Goal: Communication & Community: Answer question/provide support

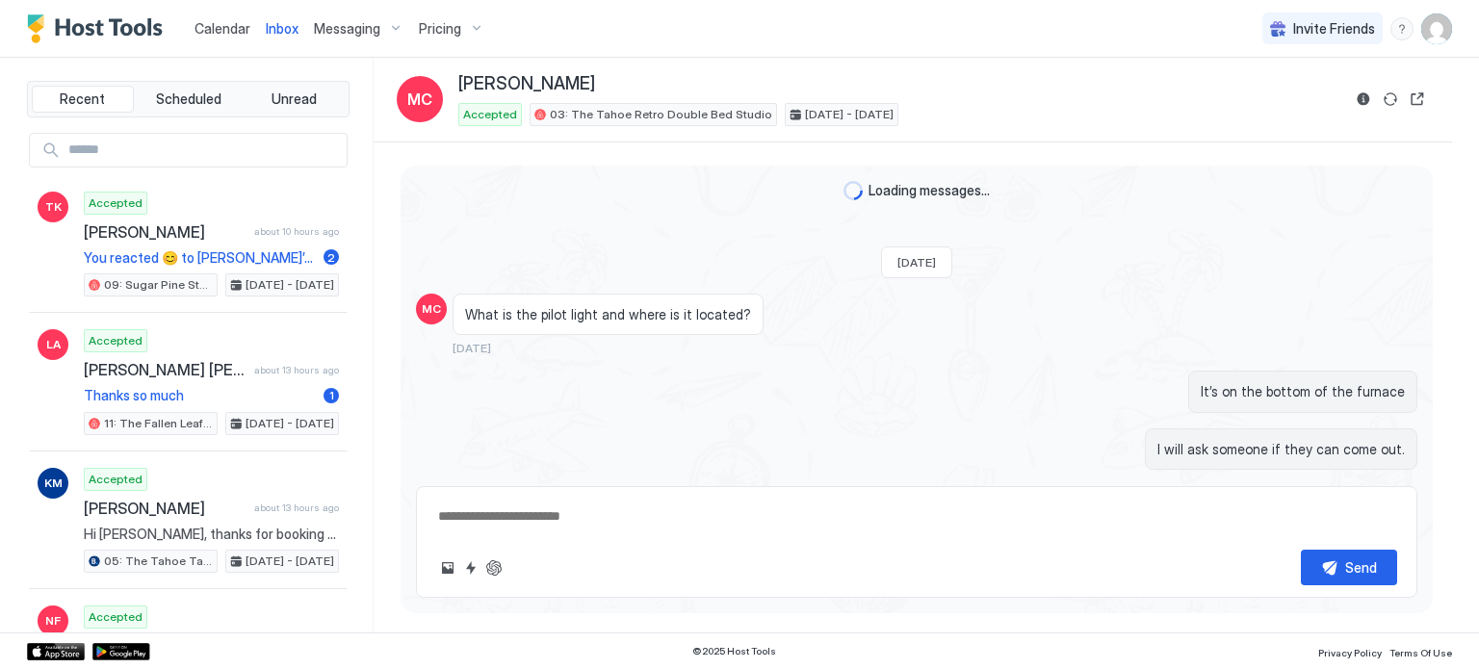
type textarea "*"
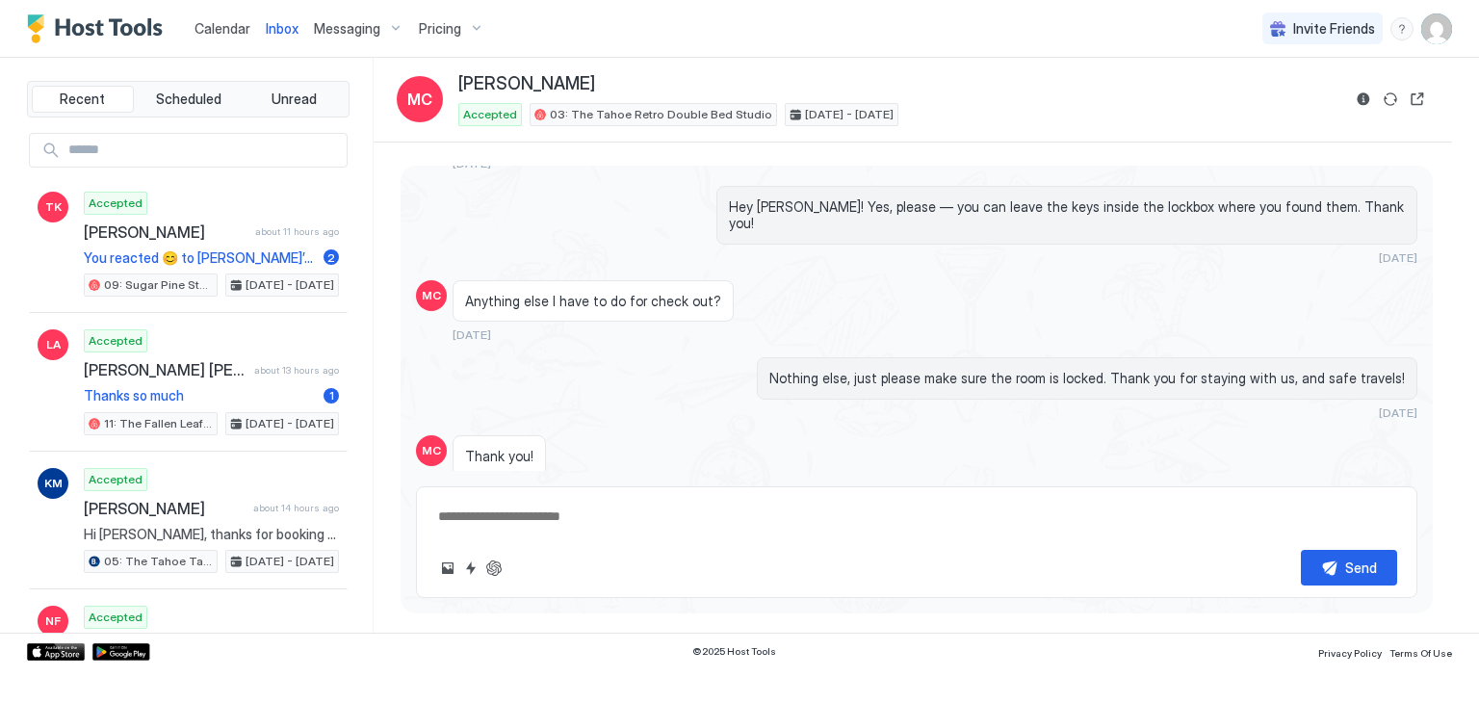
scroll to position [1275, 0]
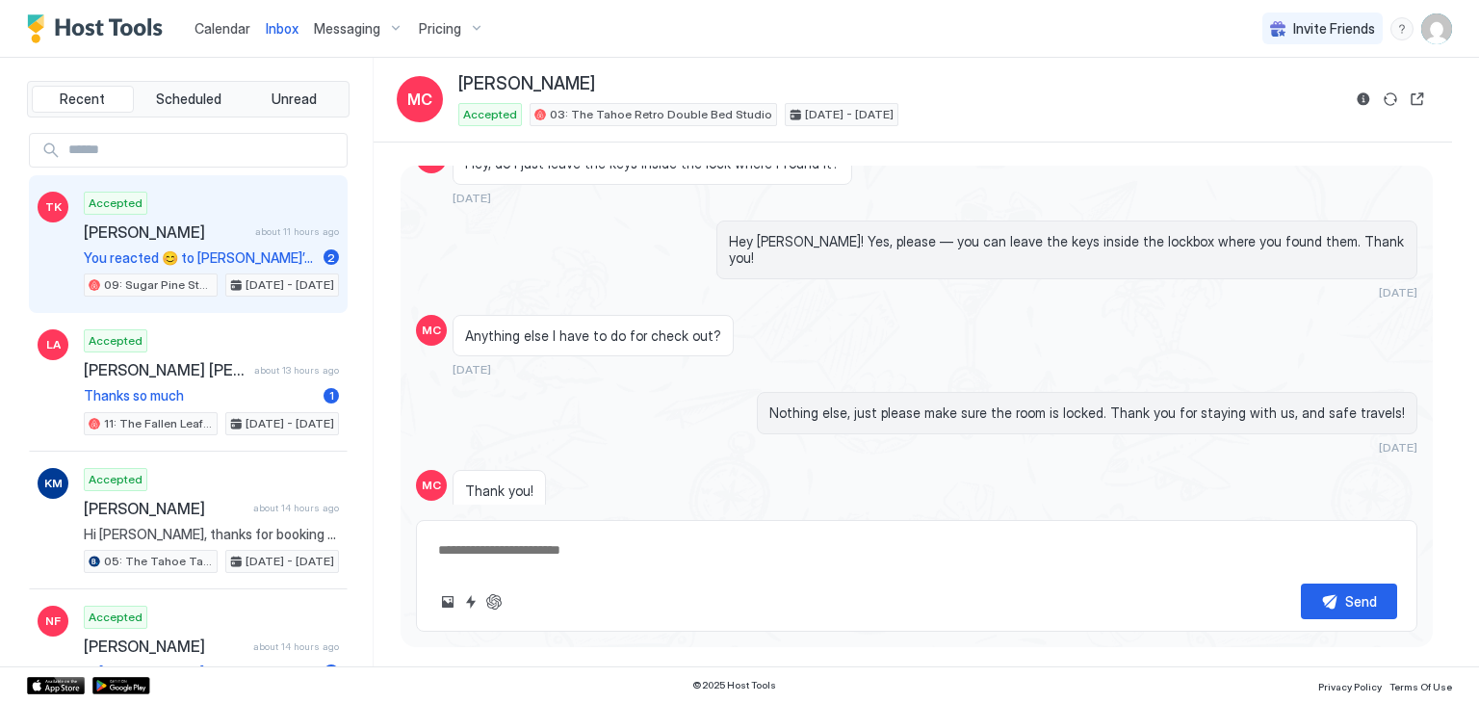
click at [157, 246] on div "Accepted [PERSON_NAME] about 11 hours ago You reacted 😊 to [PERSON_NAME]’s mess…" at bounding box center [211, 245] width 255 height 106
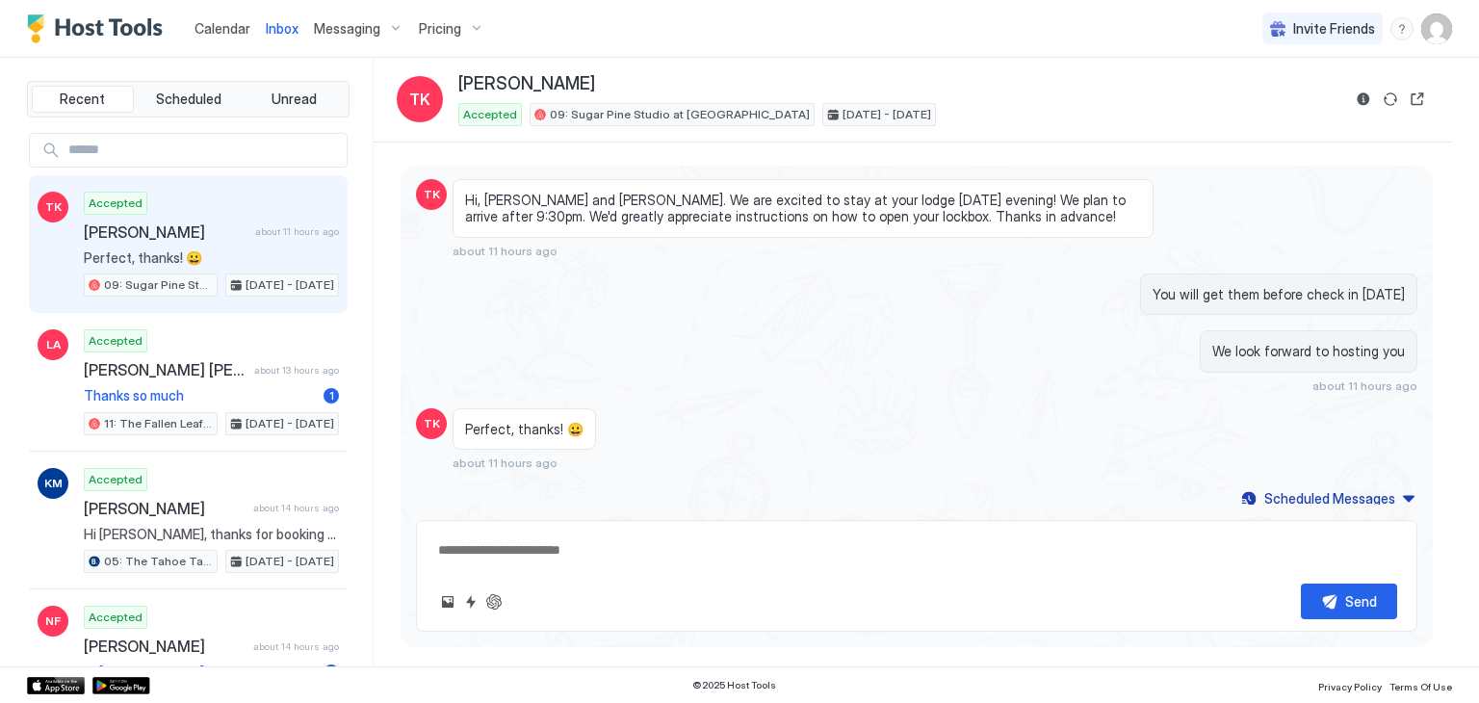
scroll to position [341, 0]
click at [698, 413] on div "Perfect, thanks! 😀 about 11 hours ago" at bounding box center [803, 437] width 701 height 63
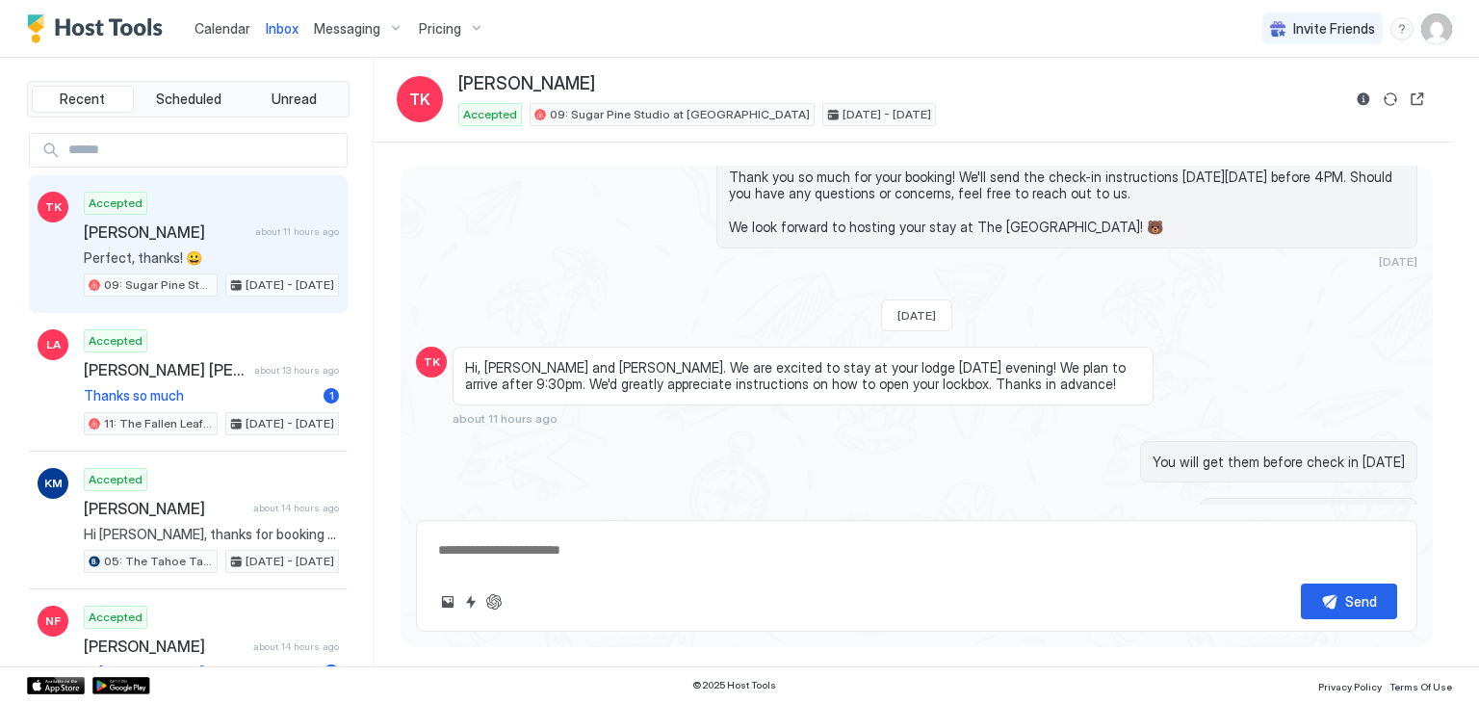
scroll to position [275, 0]
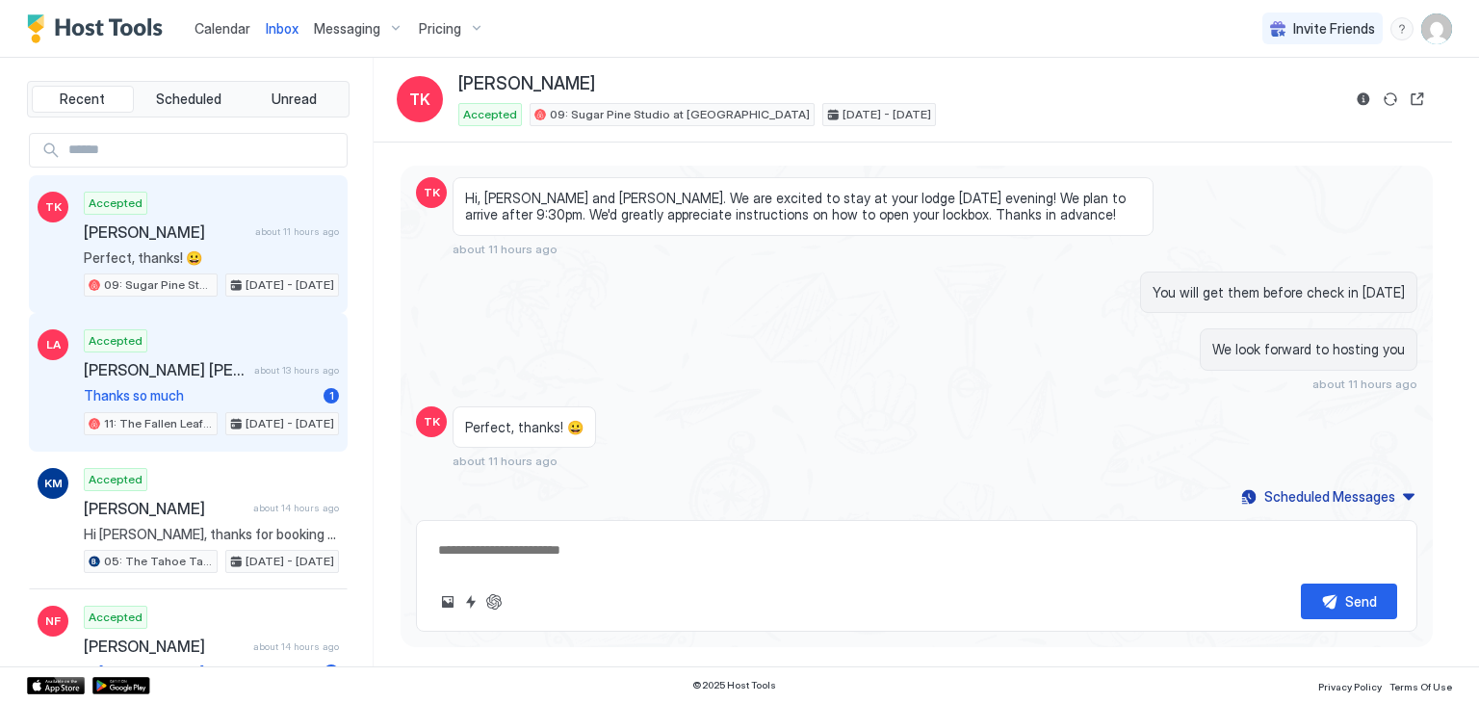
click at [254, 364] on span "about 13 hours ago" at bounding box center [296, 370] width 85 height 13
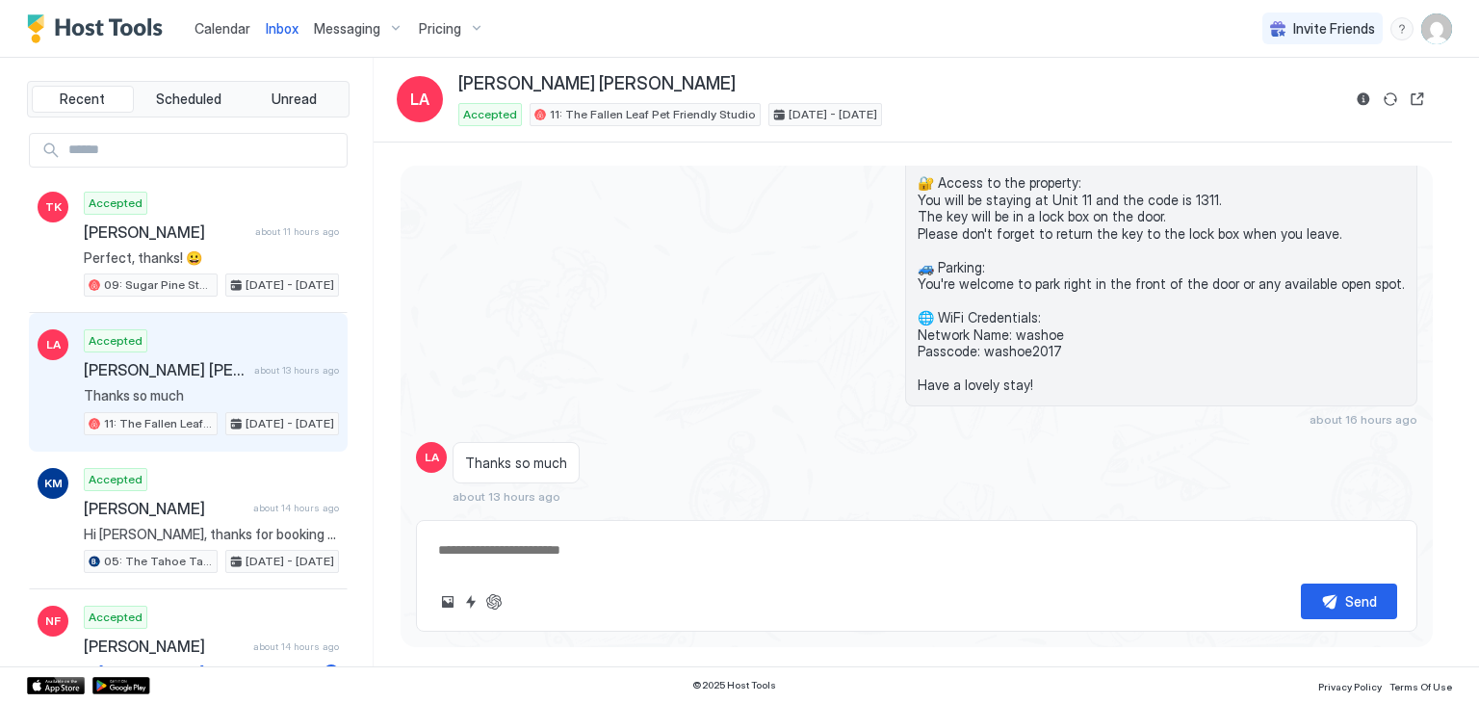
scroll to position [445, 0]
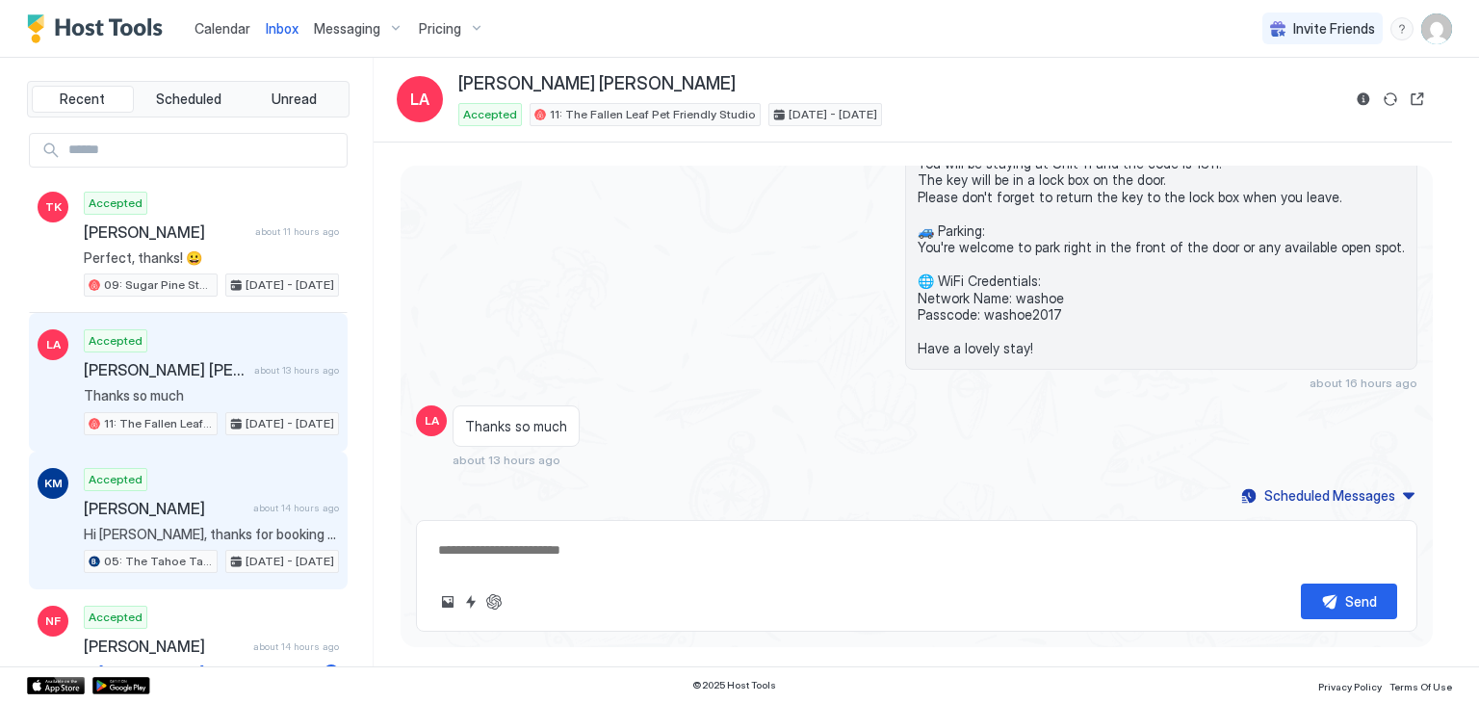
click at [212, 512] on span "[PERSON_NAME]" at bounding box center [165, 508] width 162 height 19
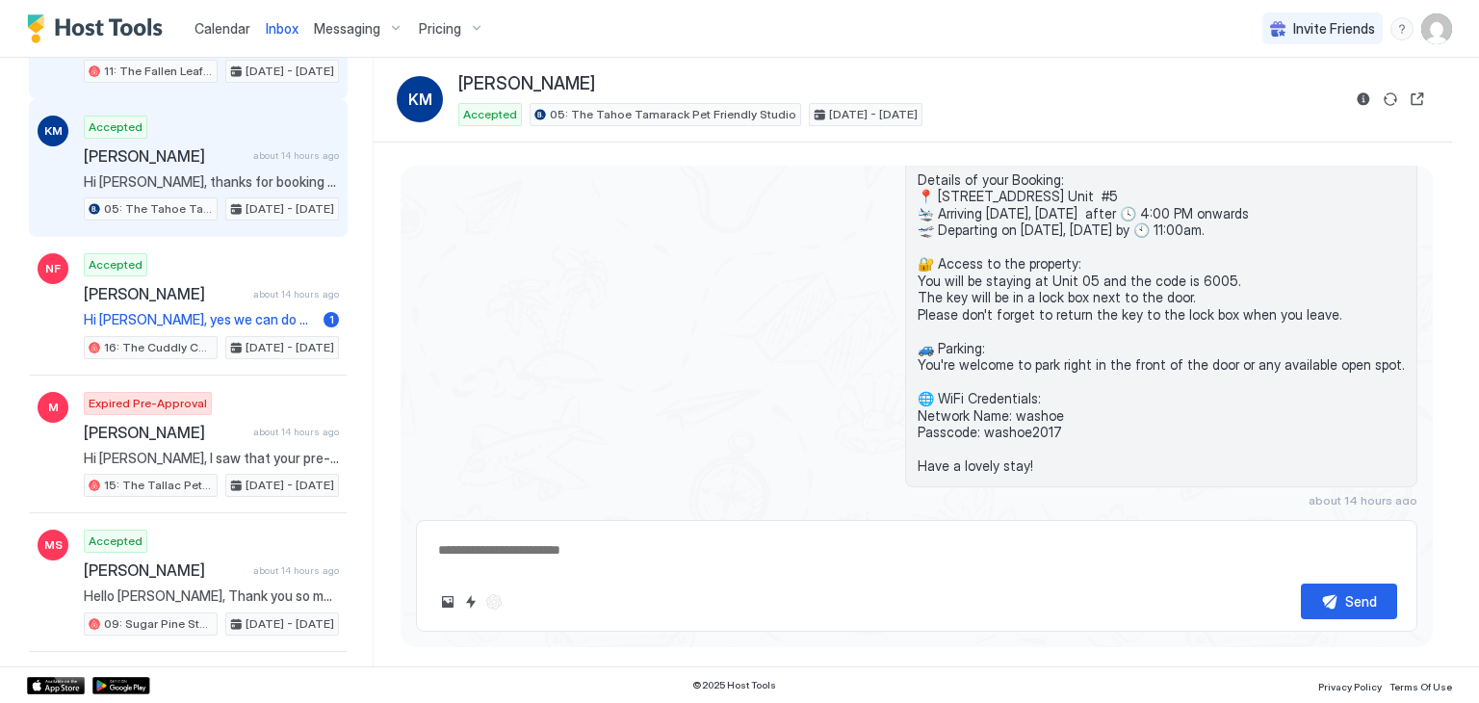
scroll to position [362, 0]
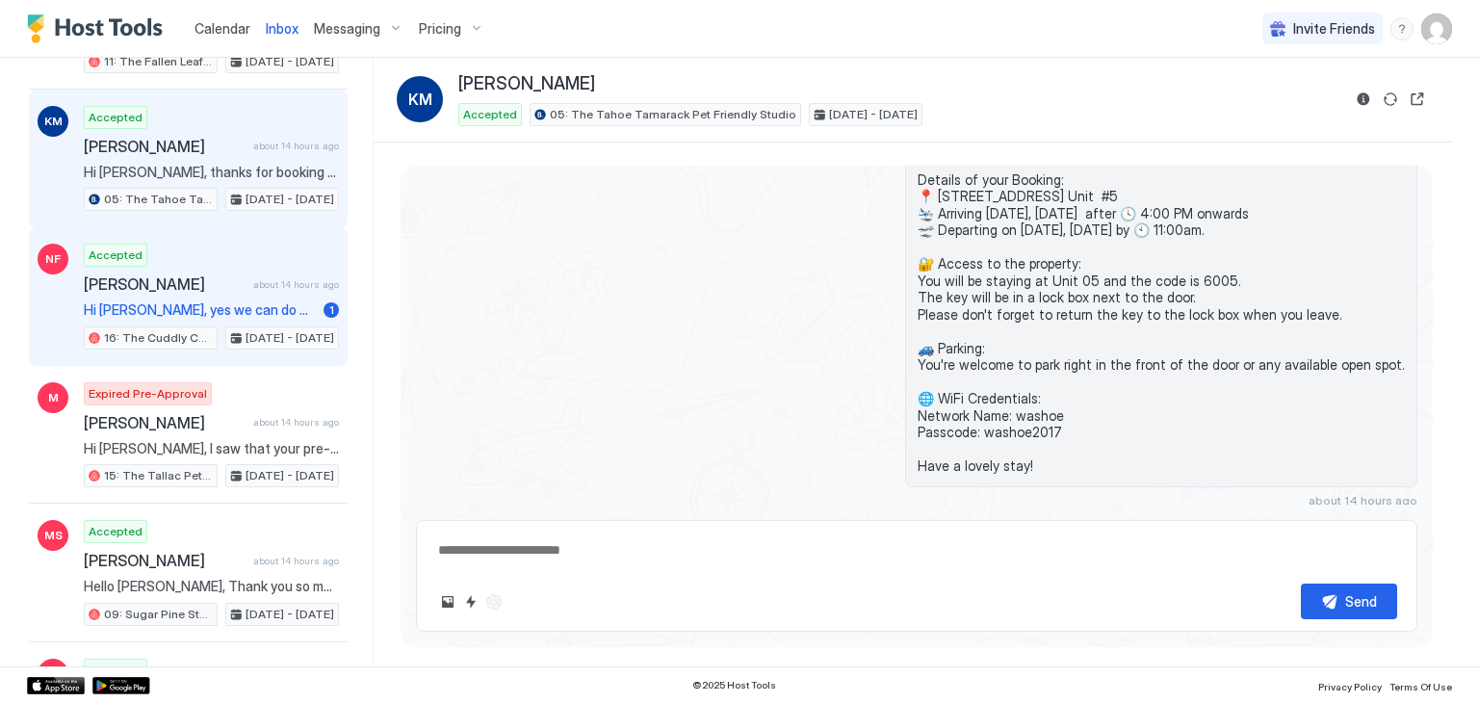
click at [196, 317] on div "Accepted [PERSON_NAME] about 14 hours ago Hi [PERSON_NAME], yes we can do 3 no …" at bounding box center [211, 297] width 255 height 106
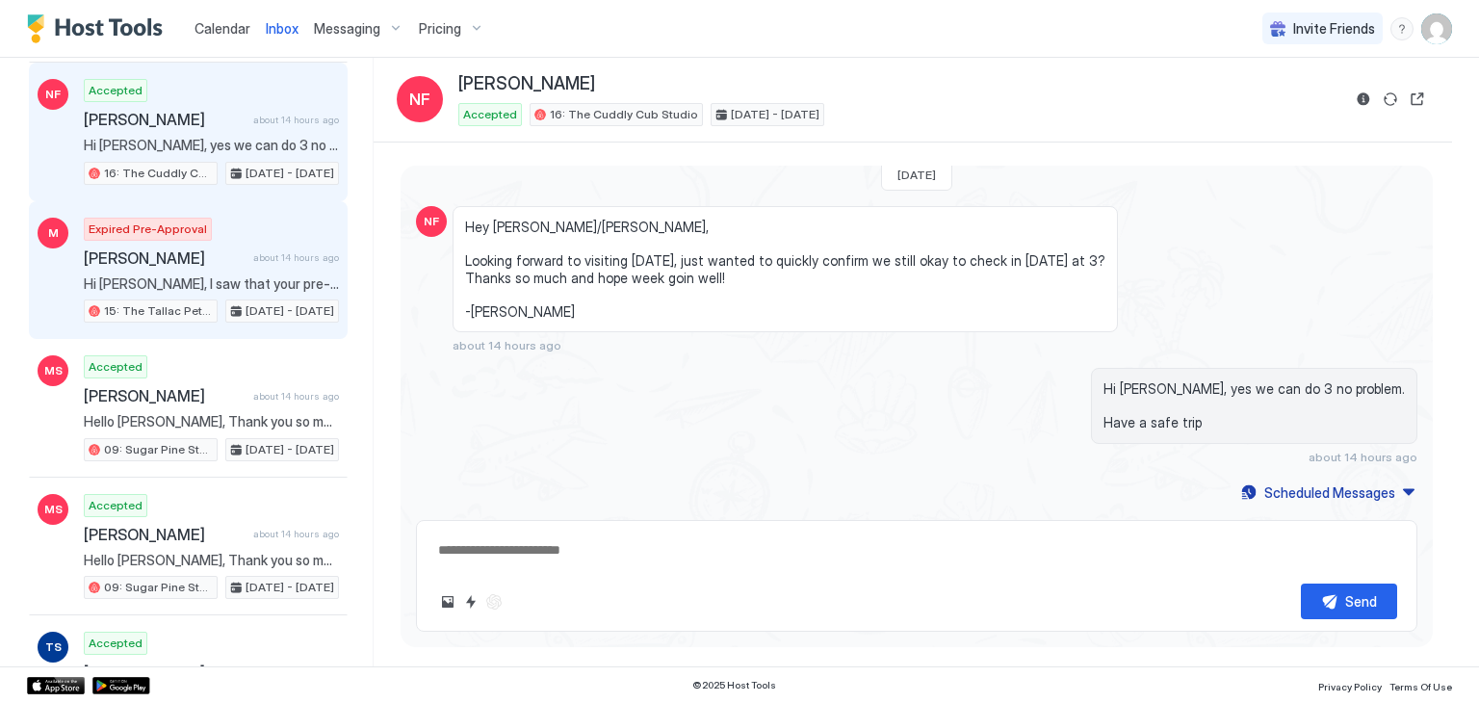
scroll to position [528, 0]
click at [273, 274] on span "Hi [PERSON_NAME], I saw that your pre-approval expired and wanted to let you kn…" at bounding box center [211, 282] width 255 height 17
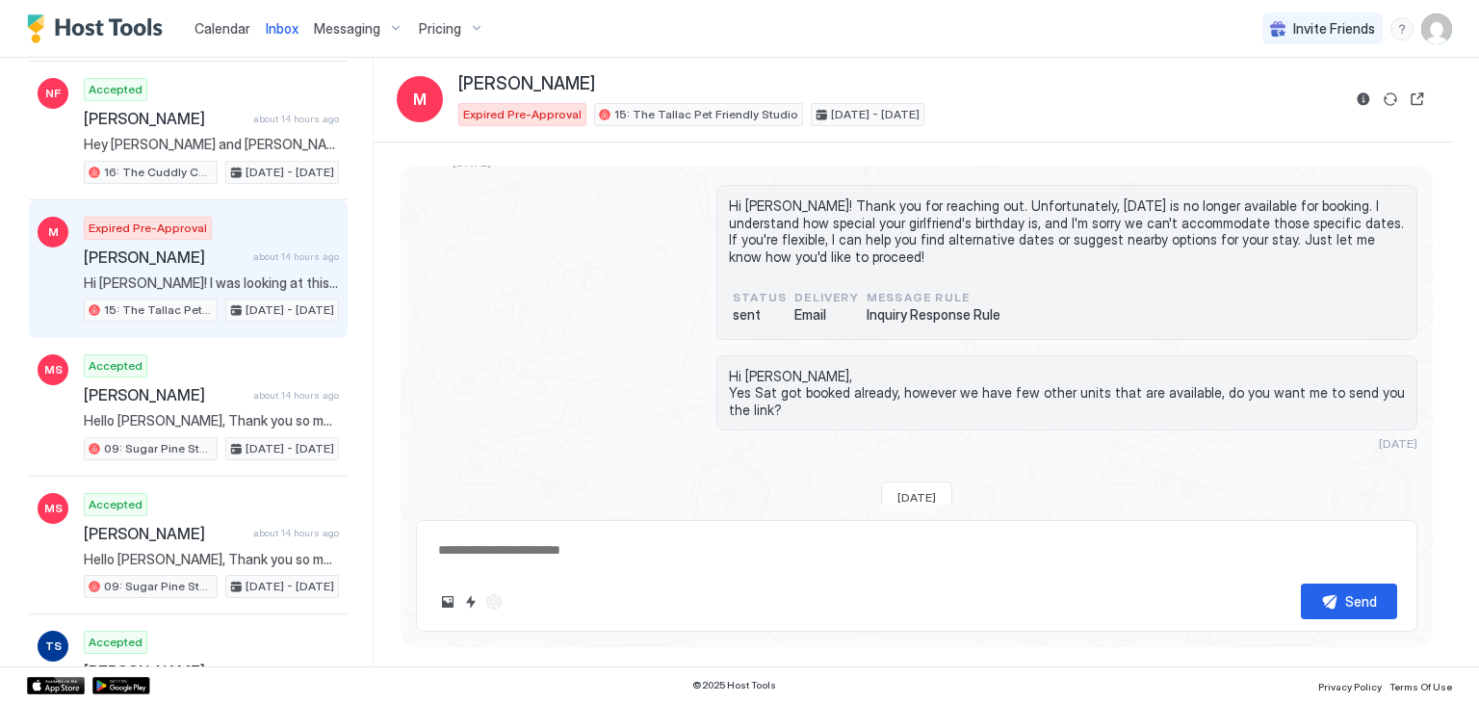
scroll to position [443, 0]
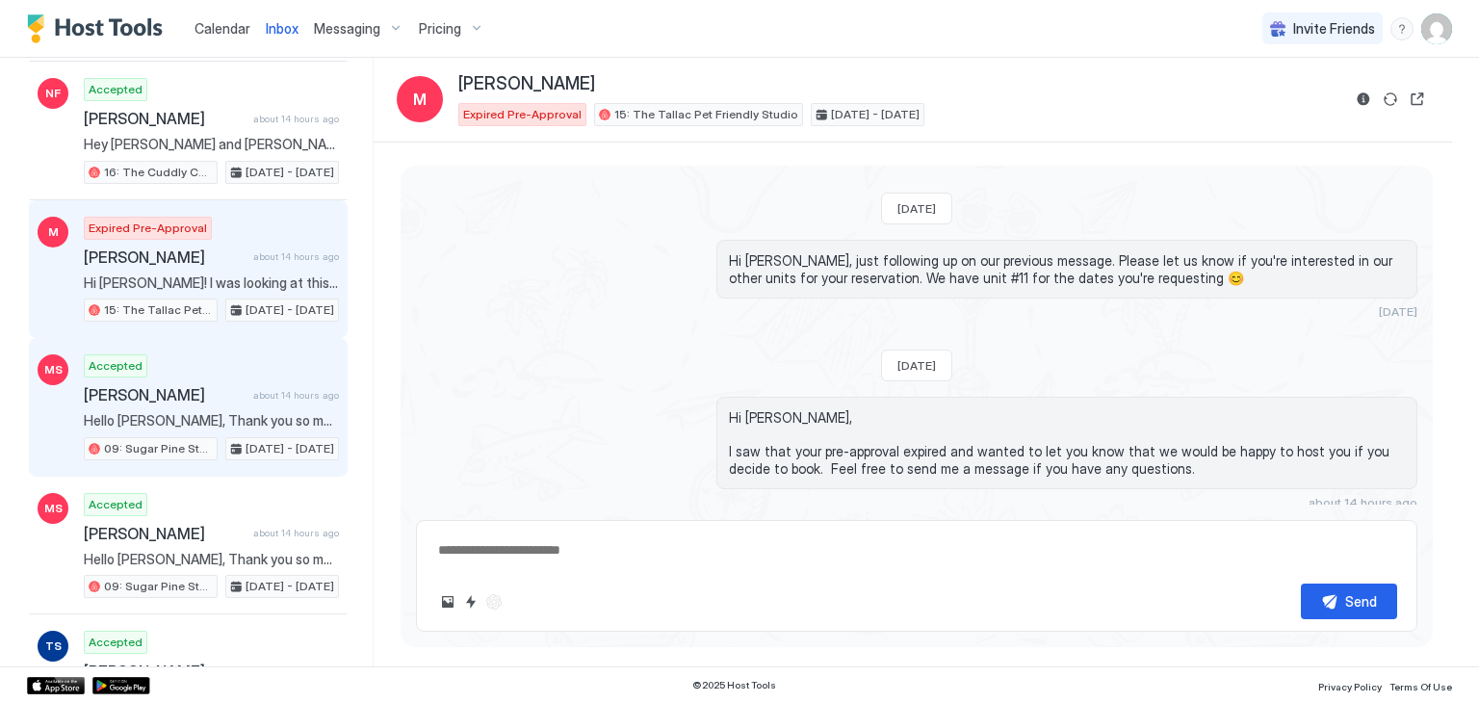
click at [260, 397] on div "Accepted [PERSON_NAME] about 14 hours ago Hello [PERSON_NAME], Thank you so muc…" at bounding box center [211, 407] width 255 height 106
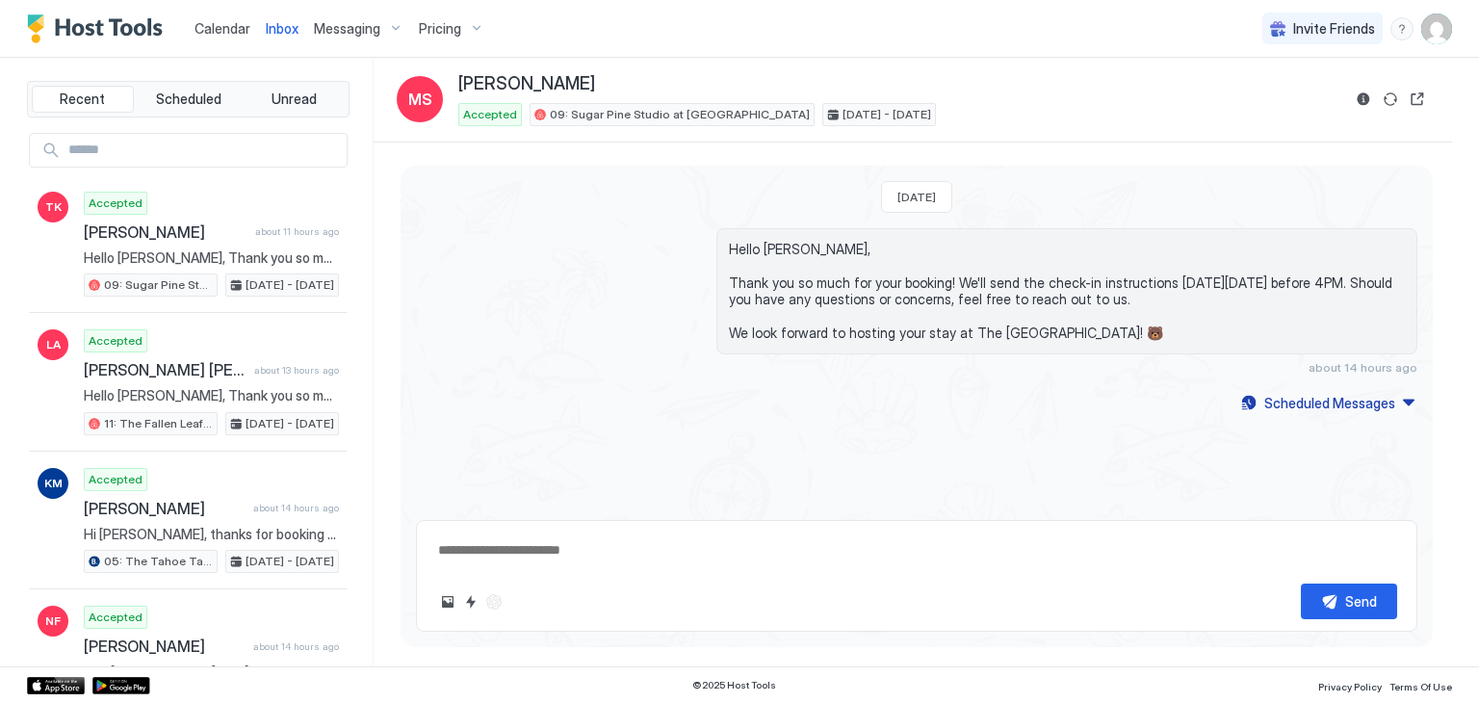
click at [864, 402] on div "[DATE] Hello [PERSON_NAME], Thank you so much for your booking! We'll send the …" at bounding box center [917, 291] width 1032 height 250
click at [210, 43] on div "Calendar" at bounding box center [222, 29] width 71 height 36
click at [216, 39] on div "Calendar" at bounding box center [222, 29] width 71 height 36
click at [235, 24] on span "Calendar" at bounding box center [223, 28] width 56 height 16
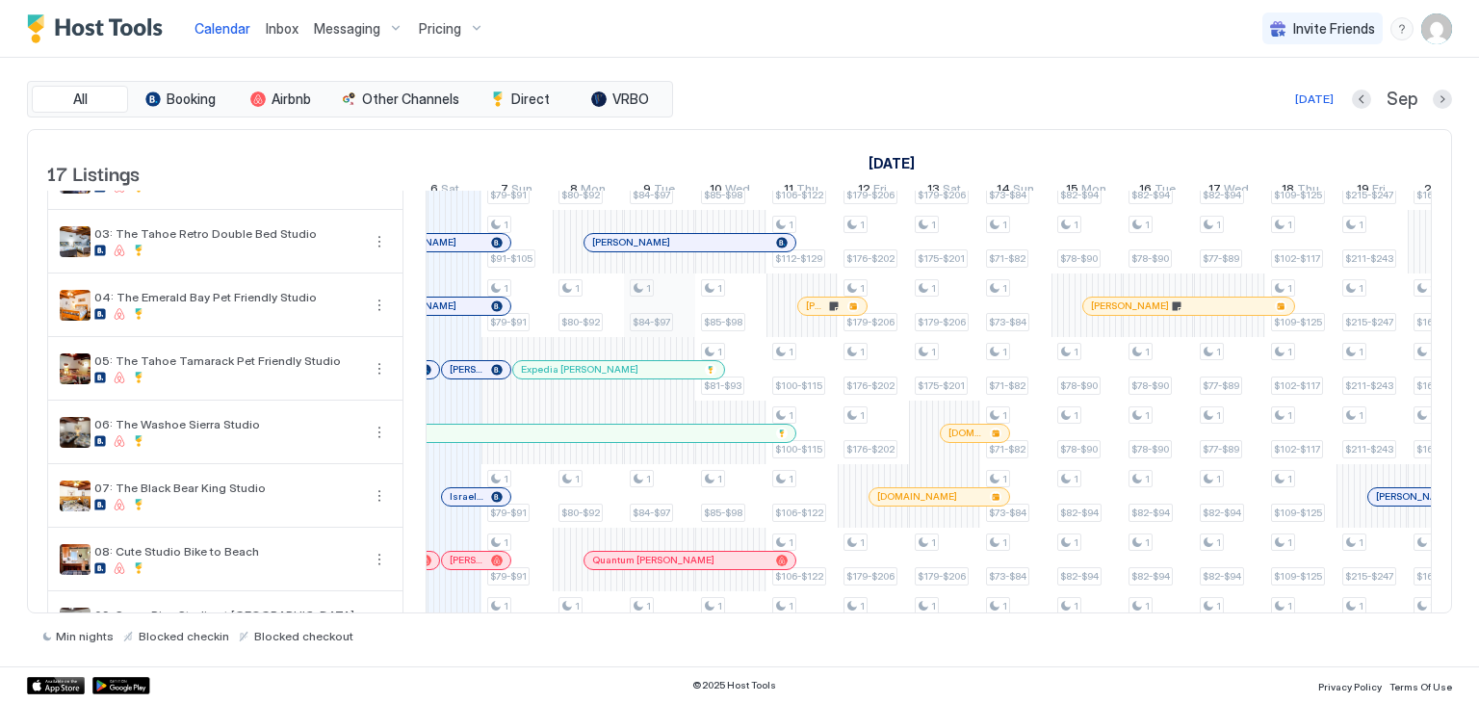
scroll to position [46, 0]
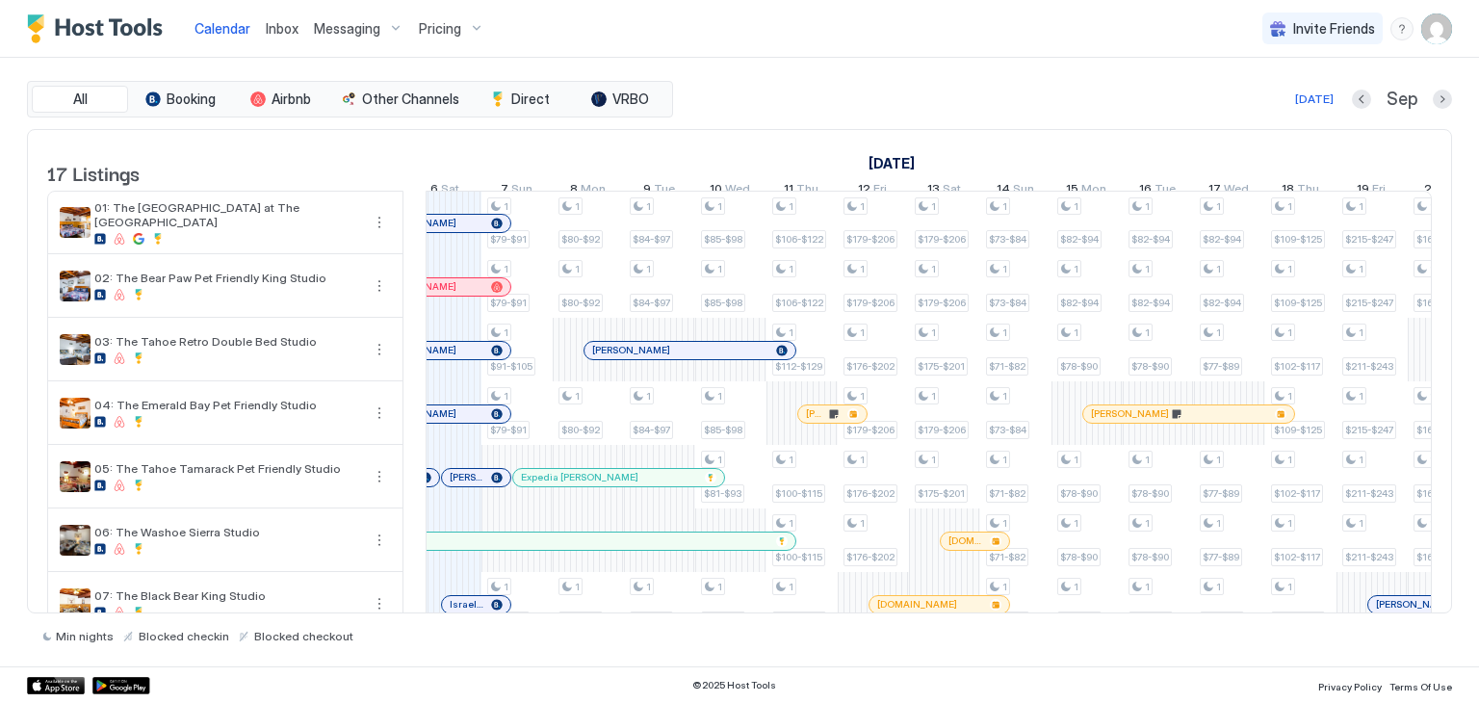
click at [287, 21] on span "Inbox" at bounding box center [282, 28] width 33 height 16
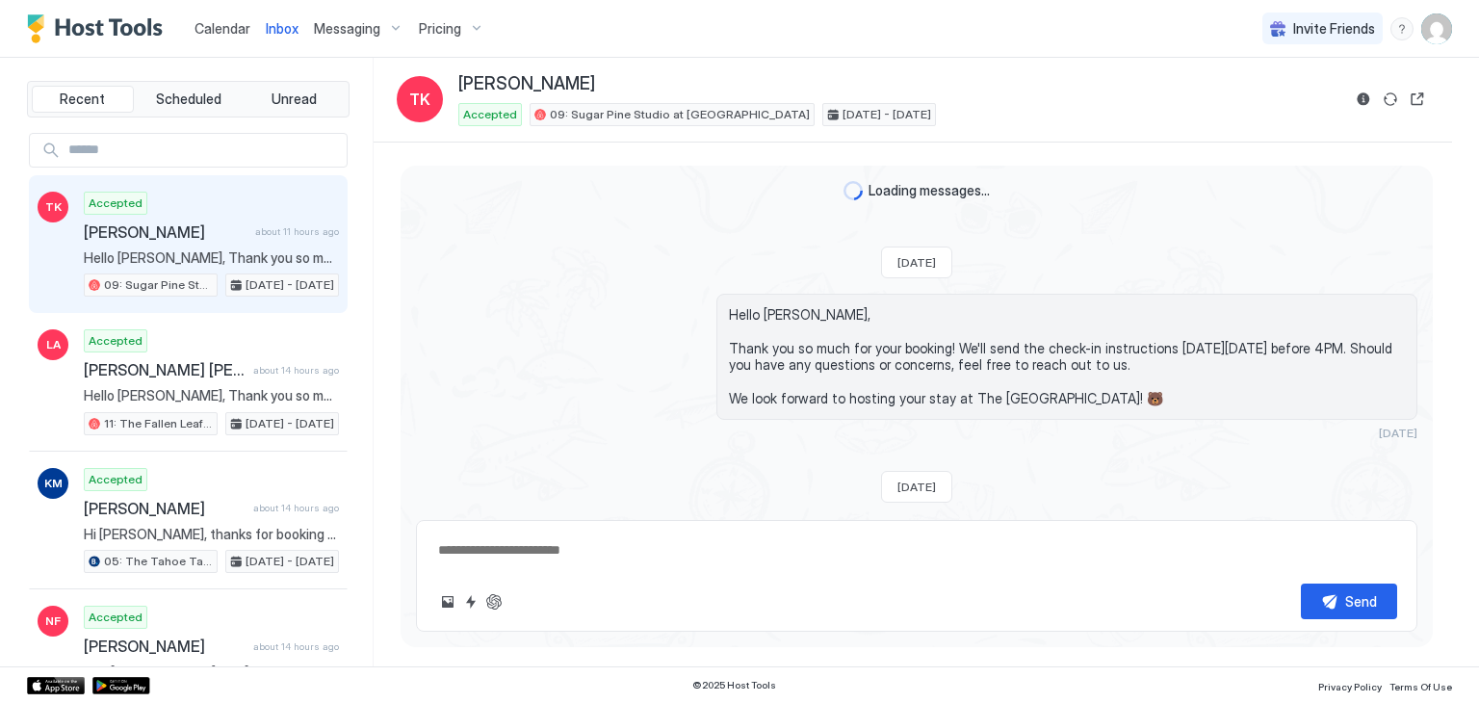
scroll to position [341, 0]
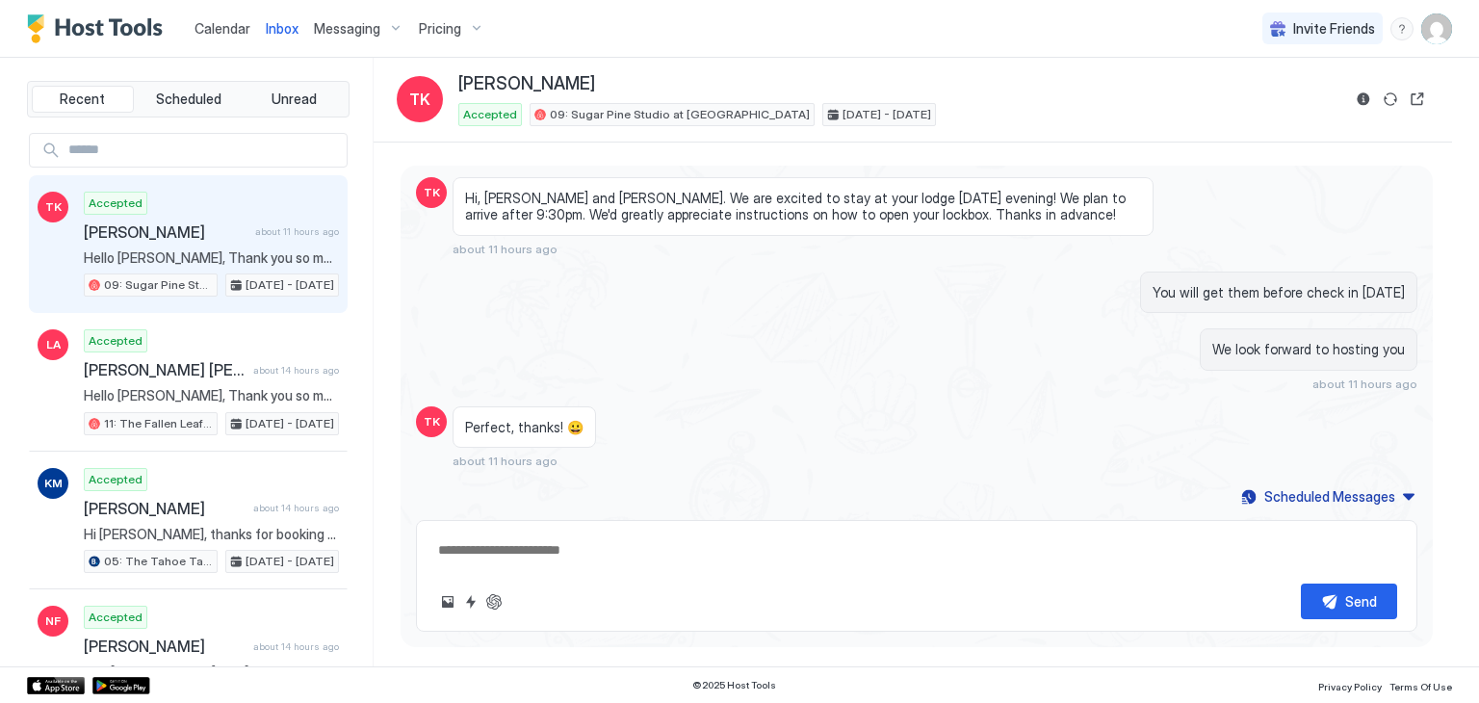
click at [254, 260] on span "Hello [PERSON_NAME], Thank you so much for your booking! We'll send the check-i…" at bounding box center [211, 257] width 255 height 17
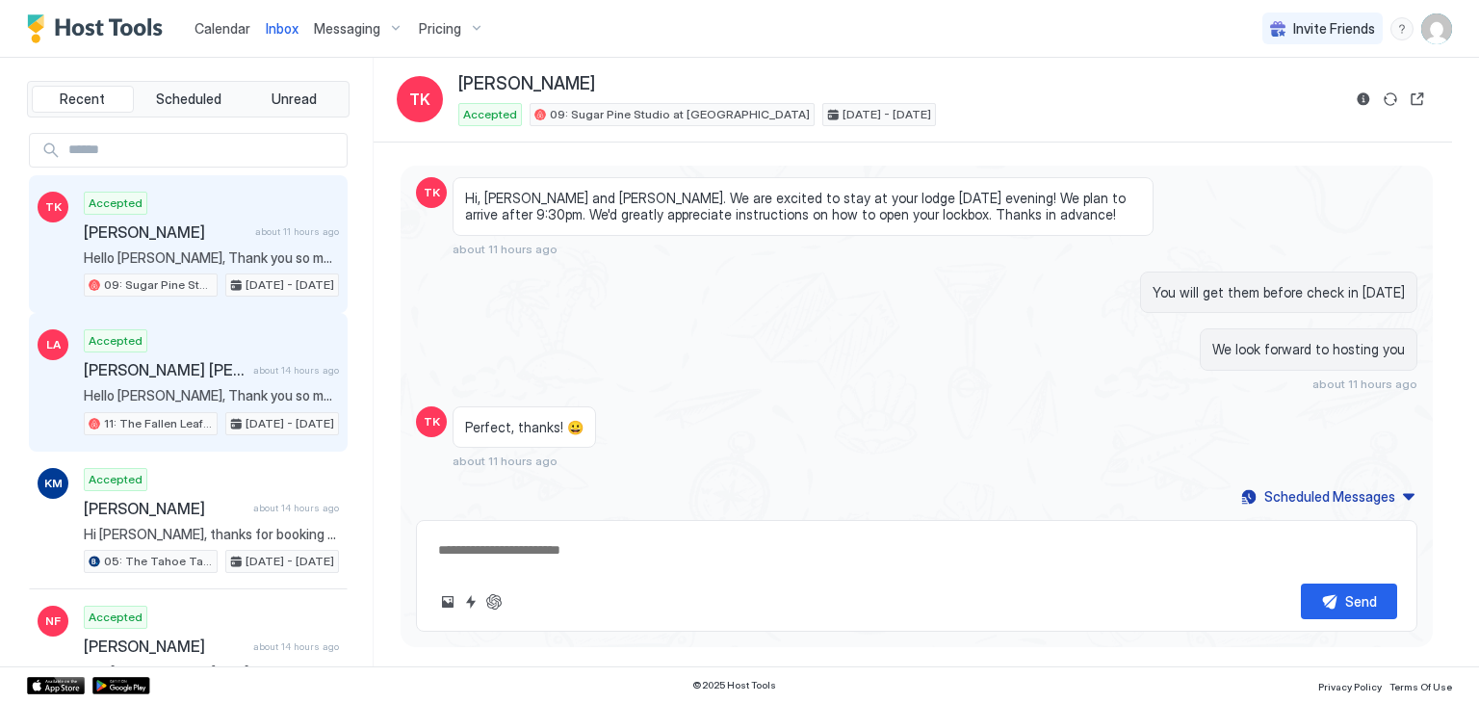
click at [223, 380] on div "Accepted [PERSON_NAME] [PERSON_NAME] about 14 hours ago Hello [PERSON_NAME], Th…" at bounding box center [211, 382] width 255 height 106
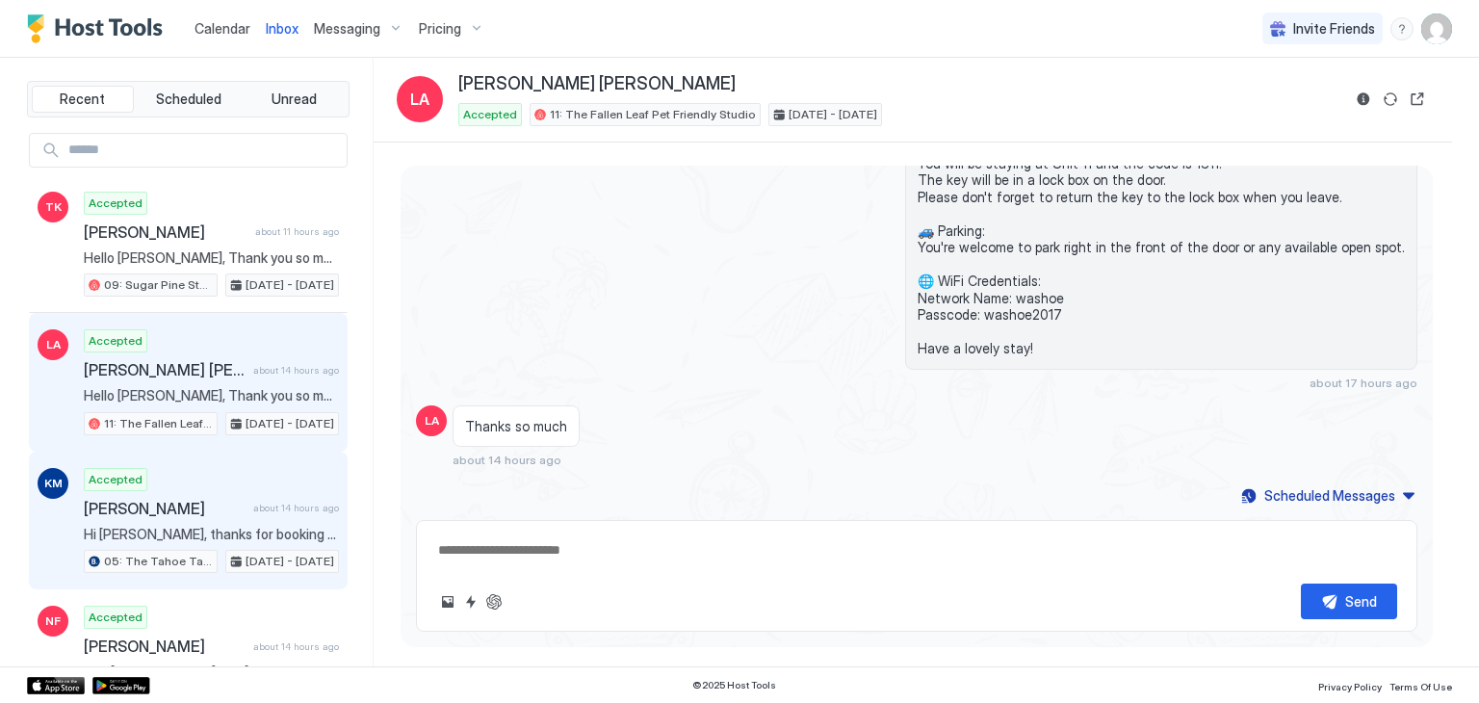
click at [268, 506] on span "about 14 hours ago" at bounding box center [296, 508] width 86 height 13
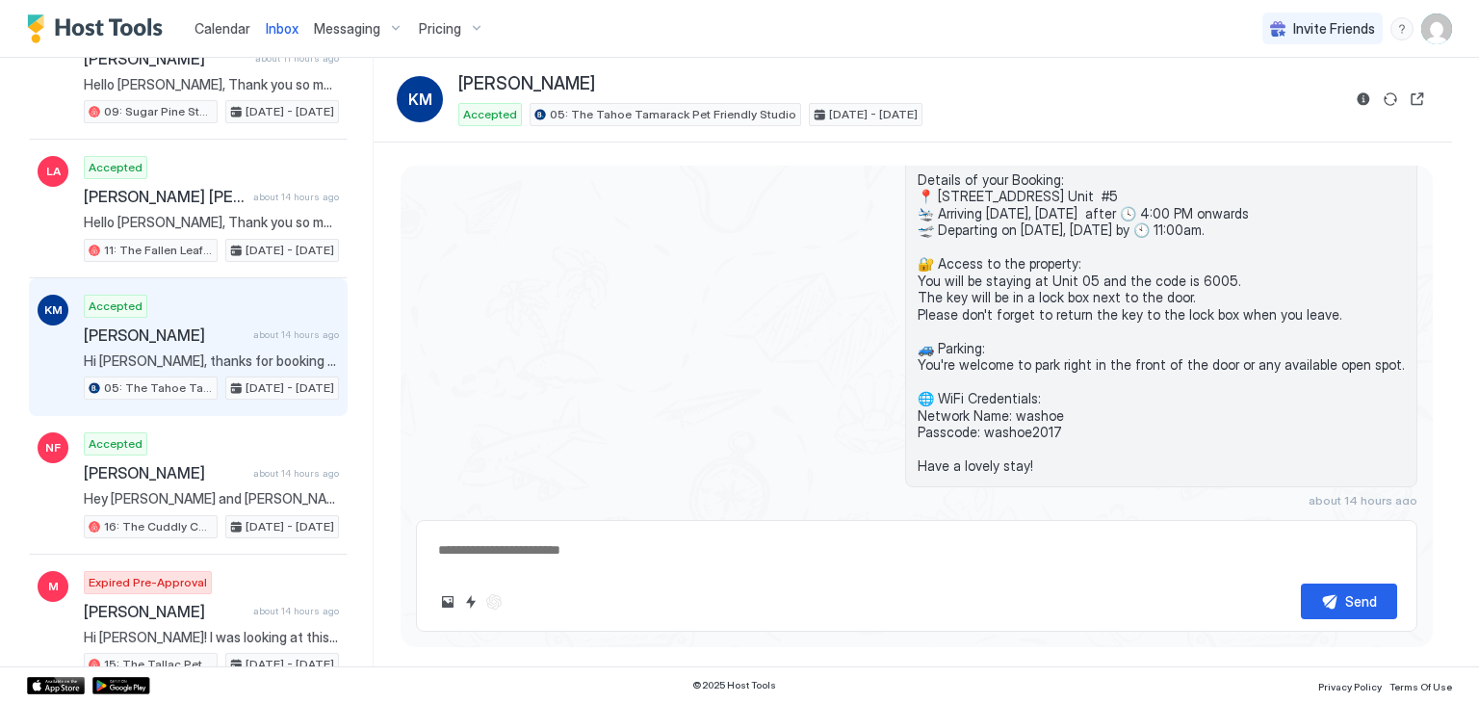
scroll to position [180, 0]
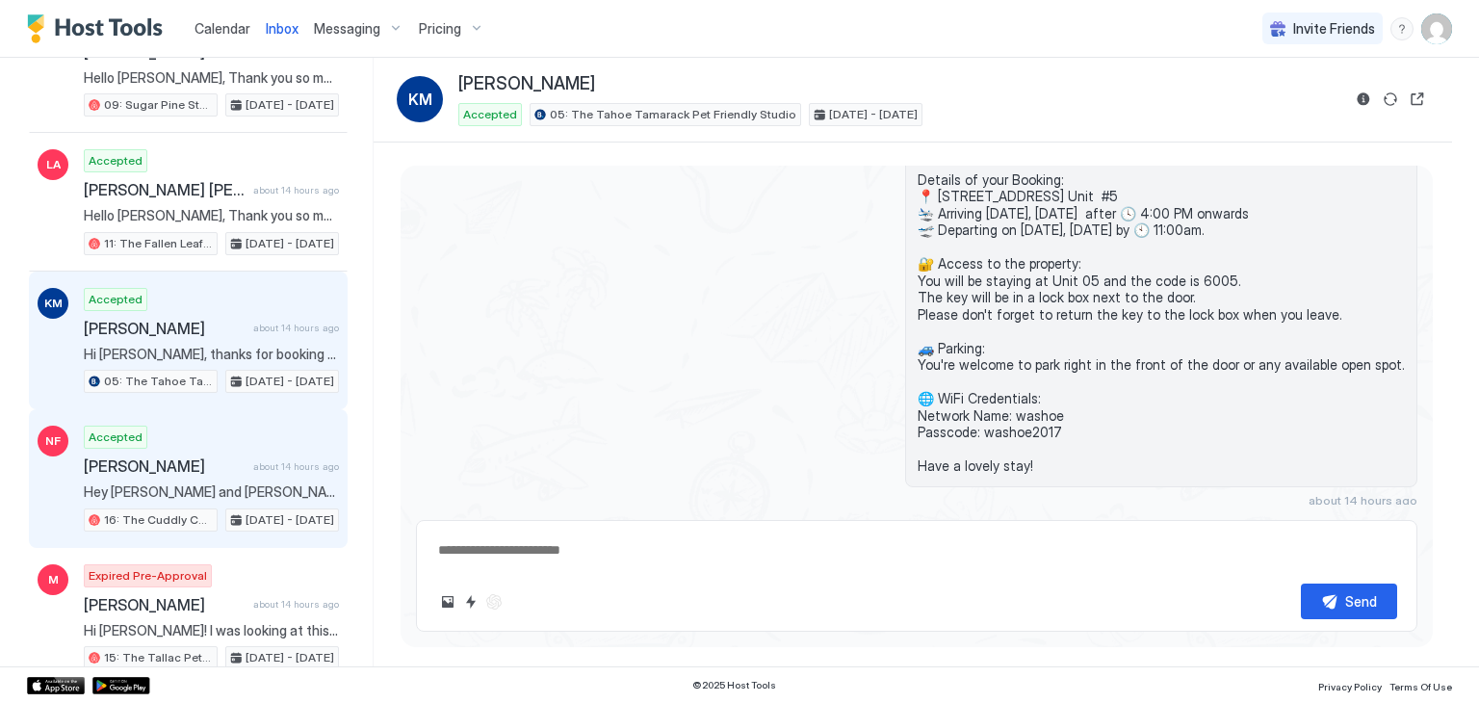
click at [250, 476] on div "Accepted [PERSON_NAME] about 14 hours ago Hey [PERSON_NAME] and [PERSON_NAME]! …" at bounding box center [211, 479] width 255 height 106
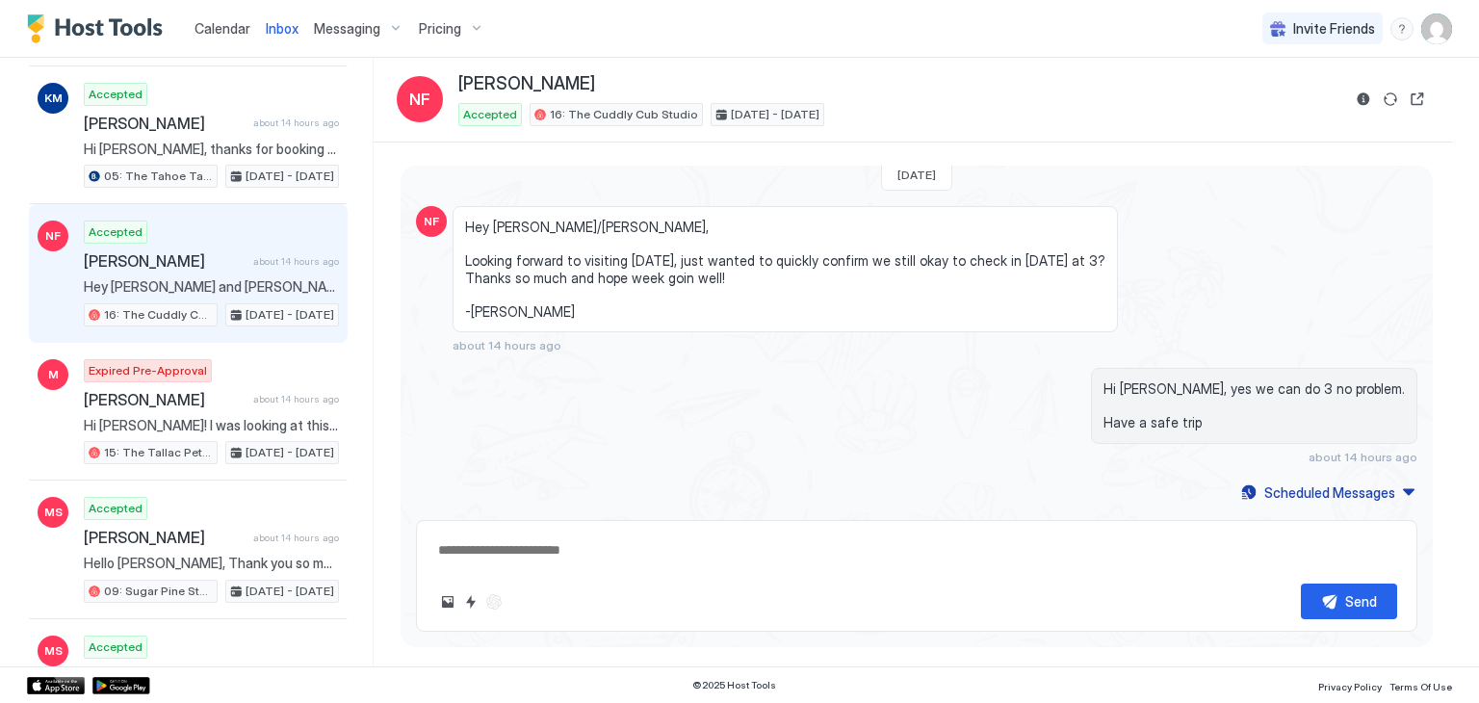
scroll to position [388, 0]
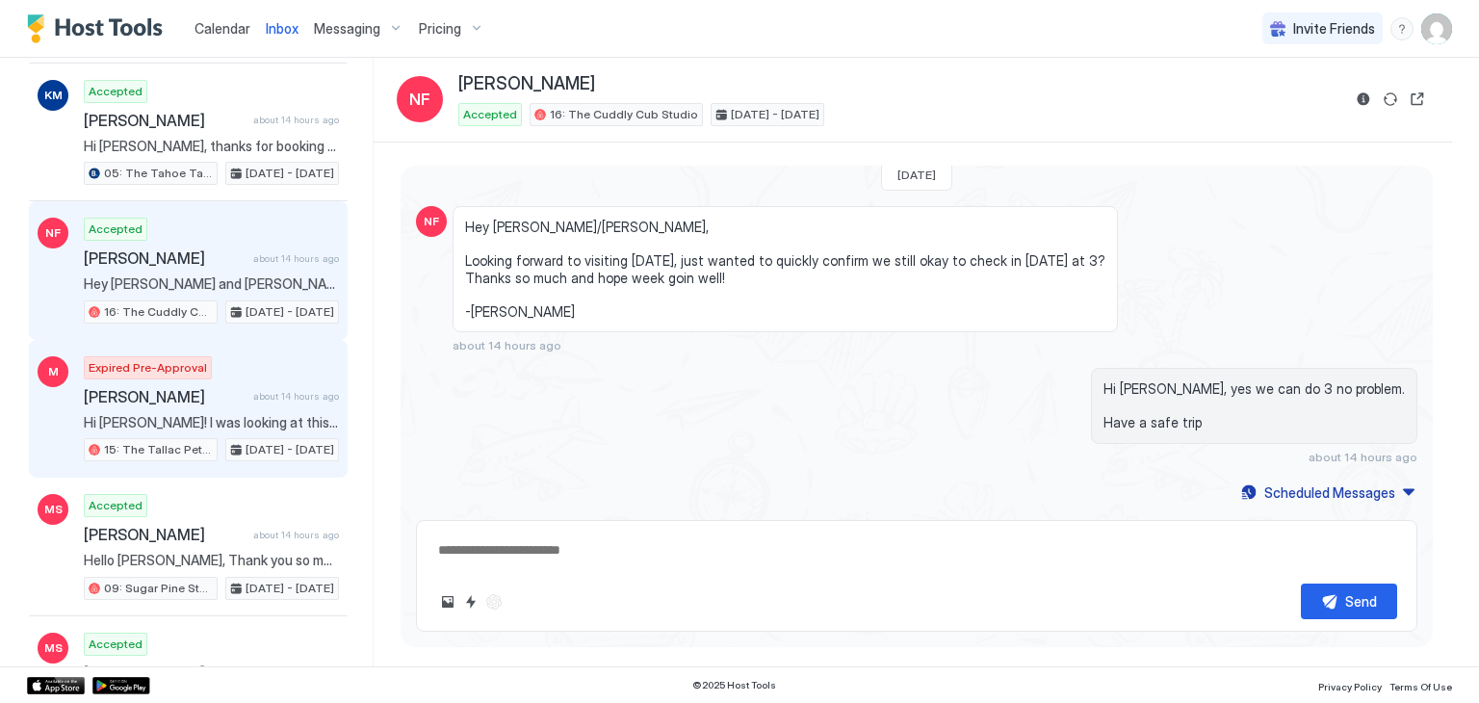
click at [224, 393] on span "[PERSON_NAME]" at bounding box center [165, 396] width 162 height 19
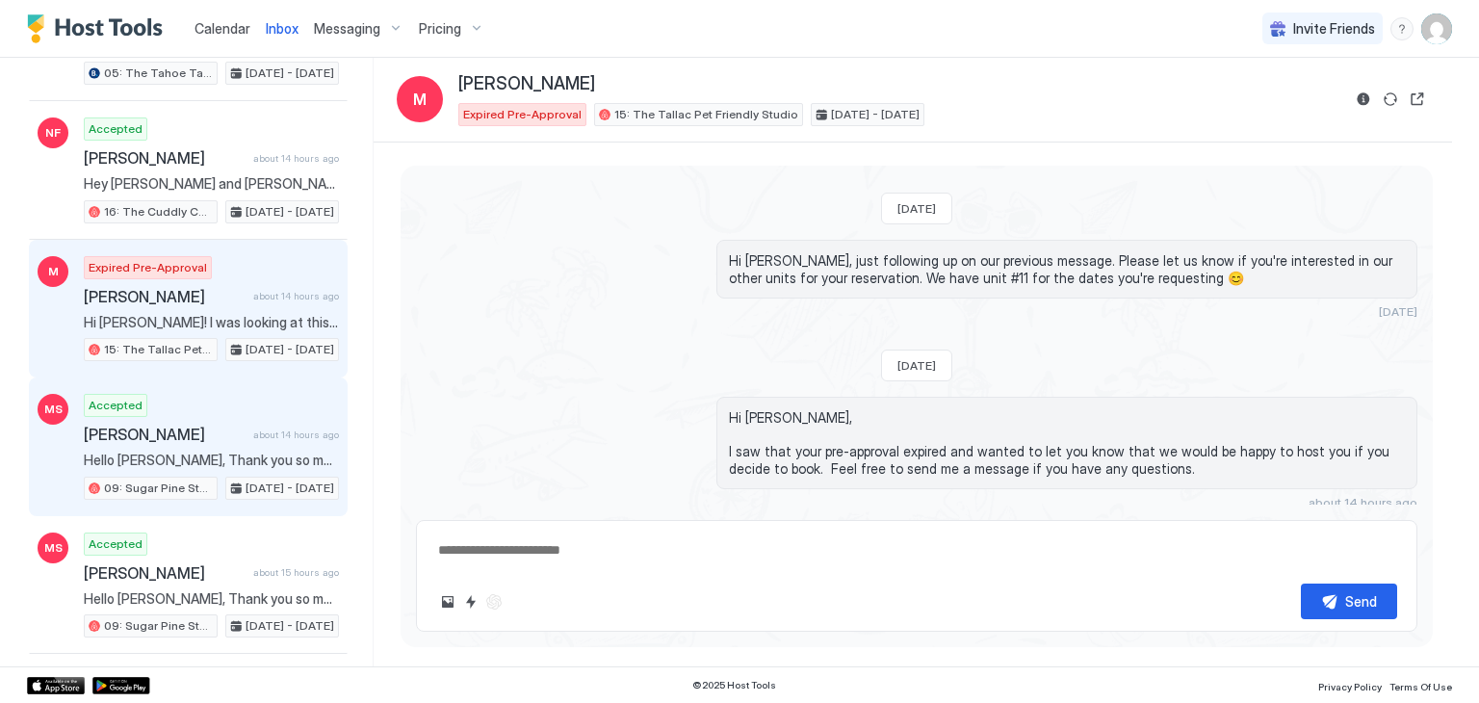
scroll to position [496, 0]
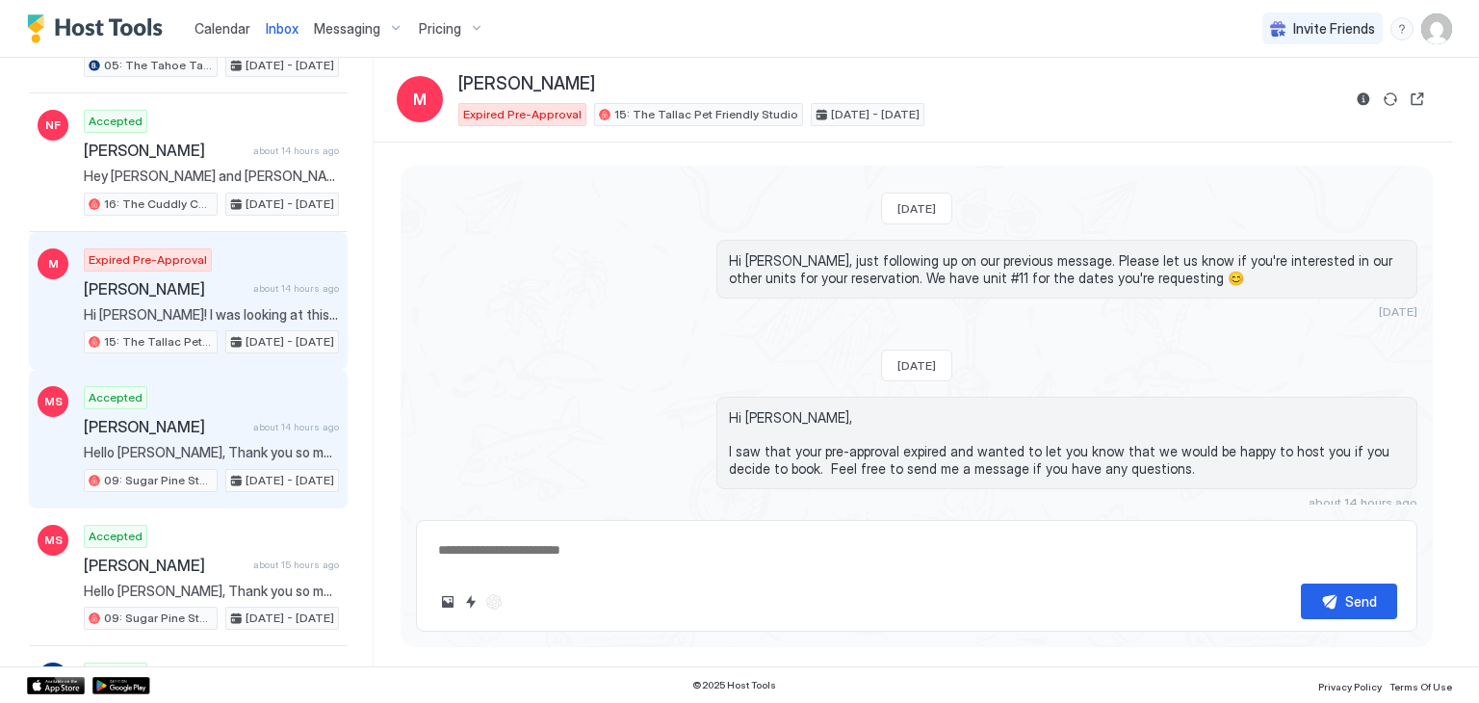
click at [265, 421] on span "about 14 hours ago" at bounding box center [296, 427] width 86 height 13
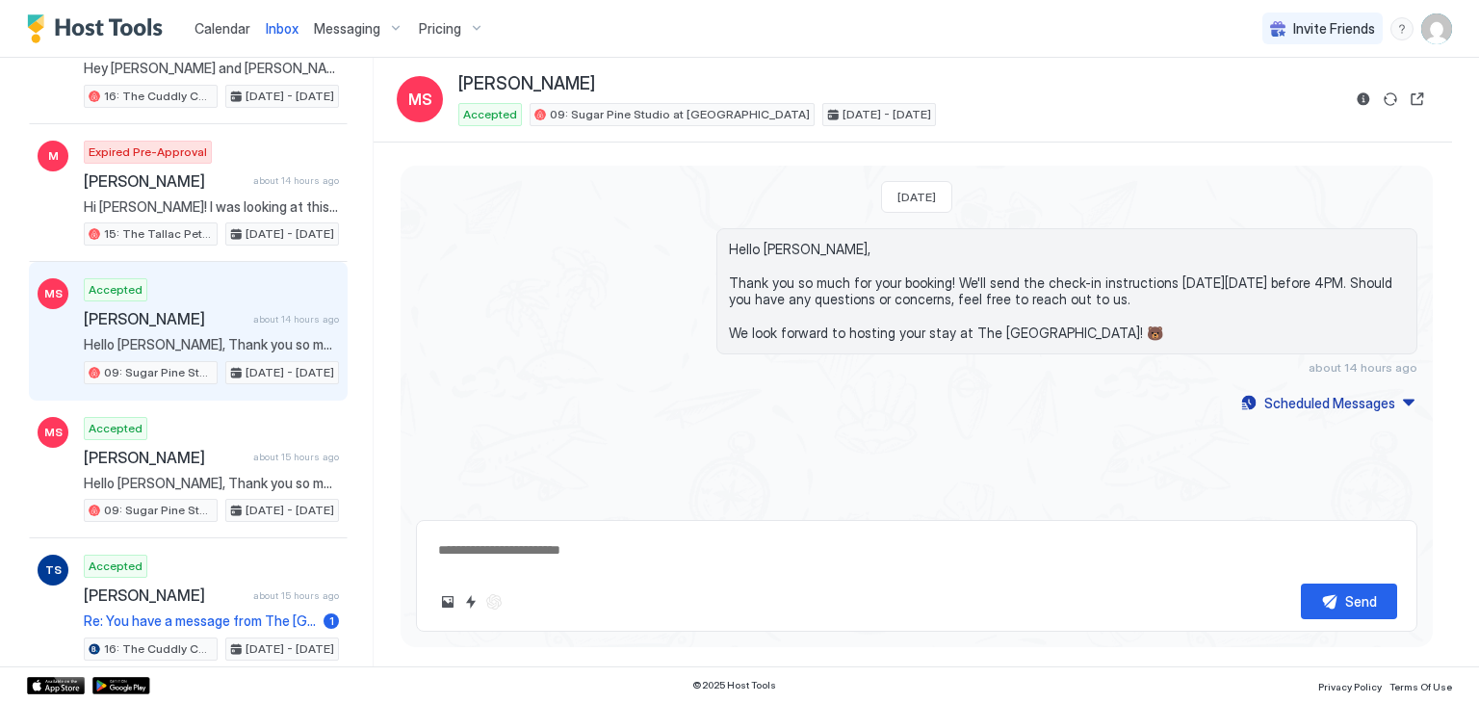
scroll to position [609, 0]
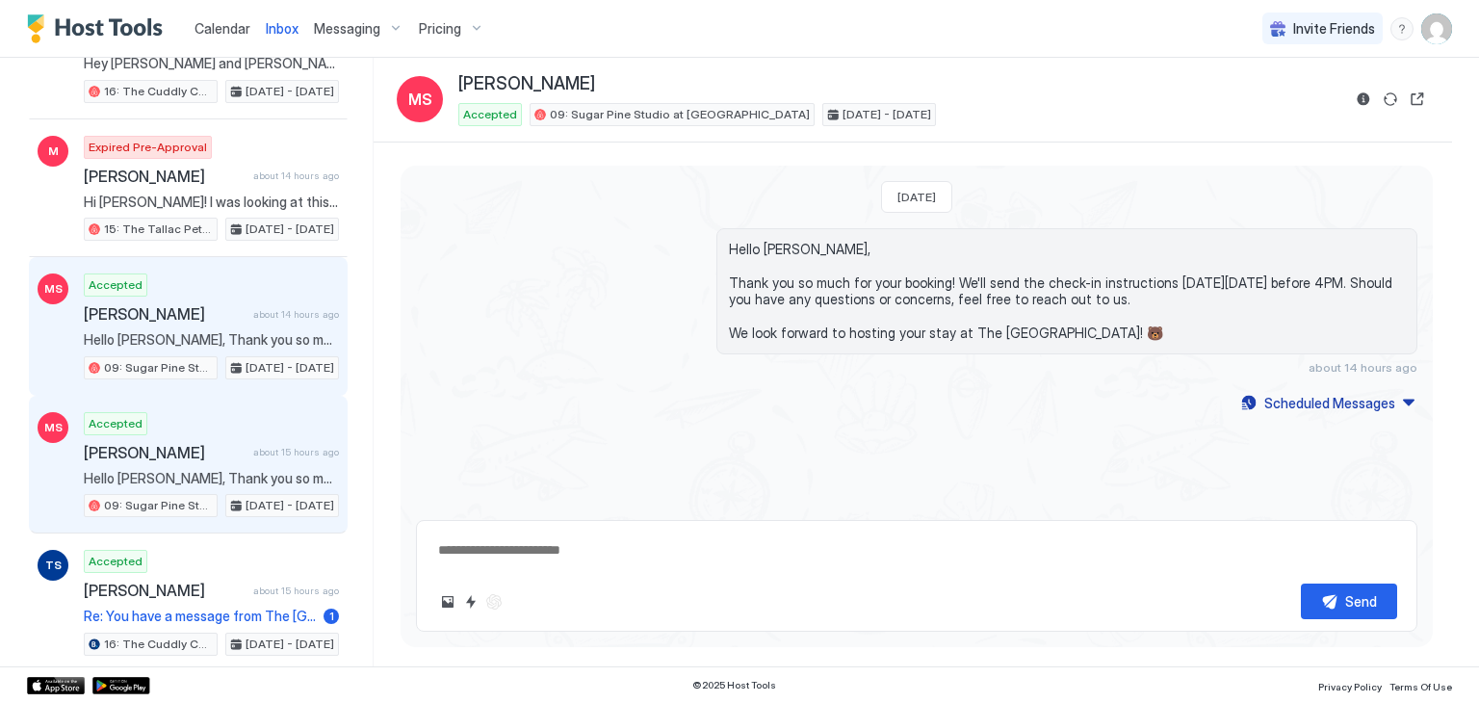
click at [265, 417] on div "Accepted [PERSON_NAME] about 15 hours ago Hello [PERSON_NAME], Thank you so muc…" at bounding box center [211, 465] width 255 height 106
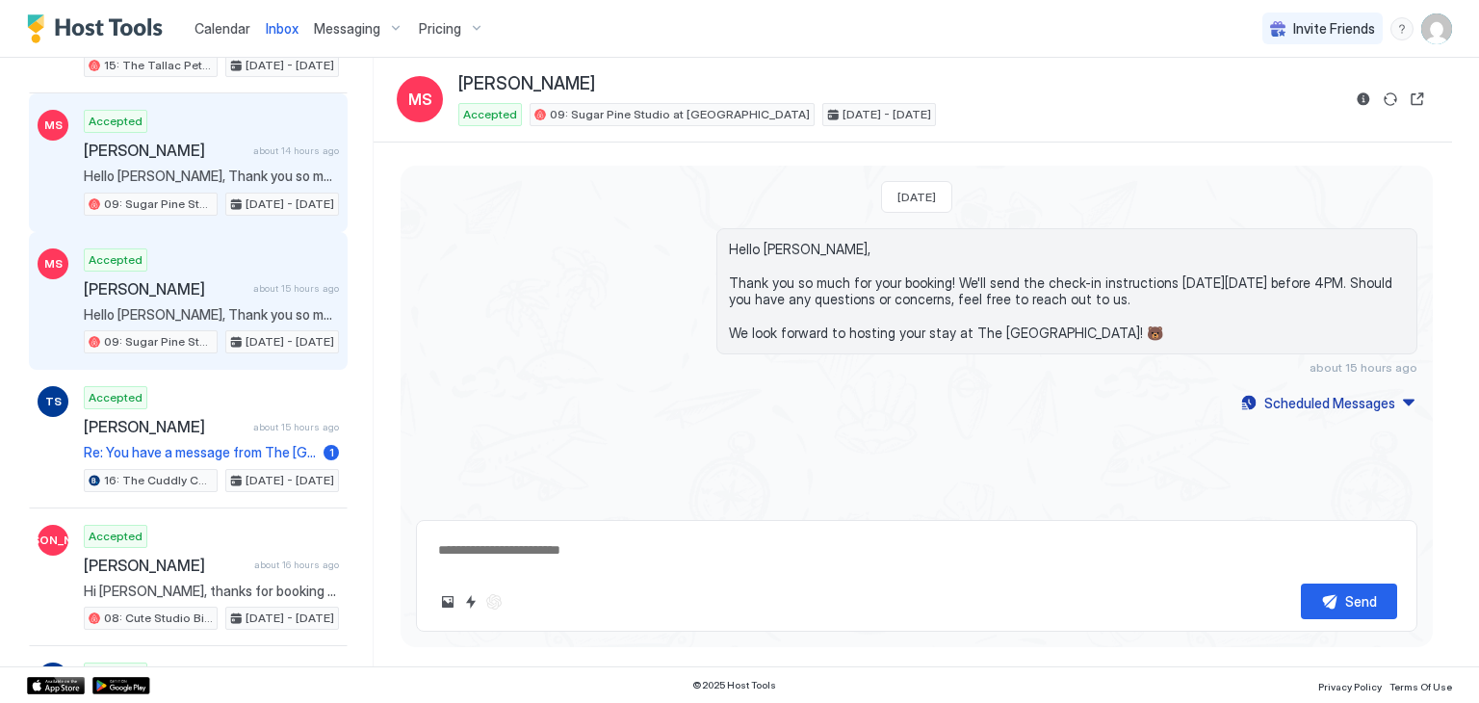
scroll to position [770, 0]
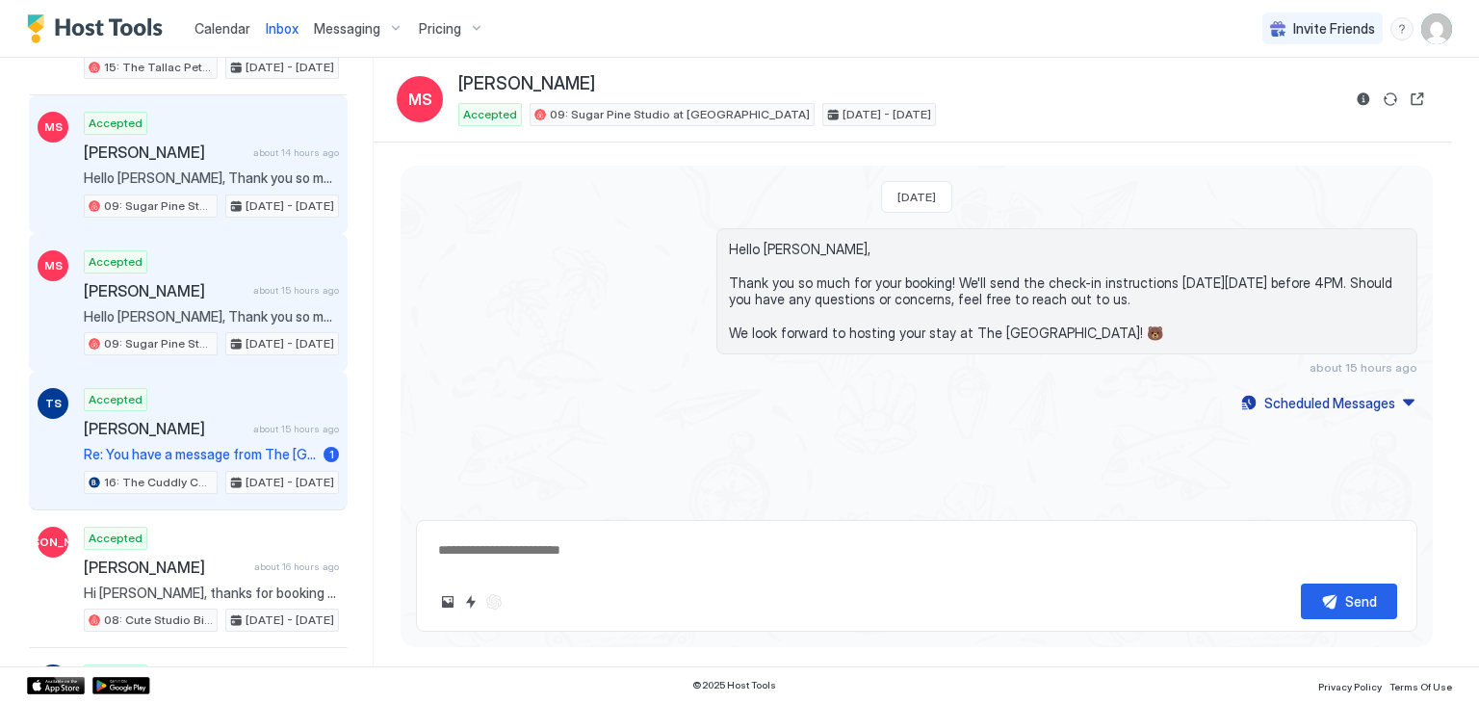
click at [265, 423] on span "about 15 hours ago" at bounding box center [296, 429] width 86 height 13
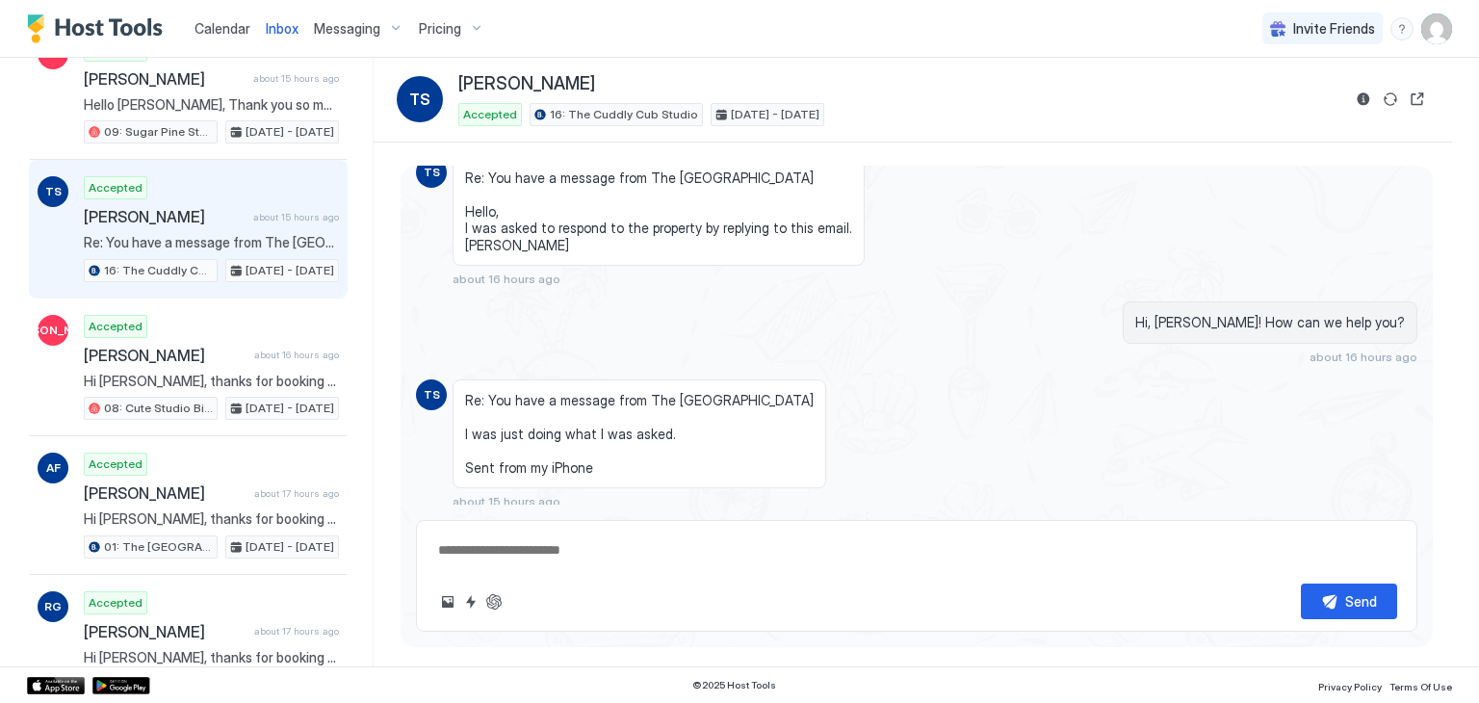
scroll to position [988, 0]
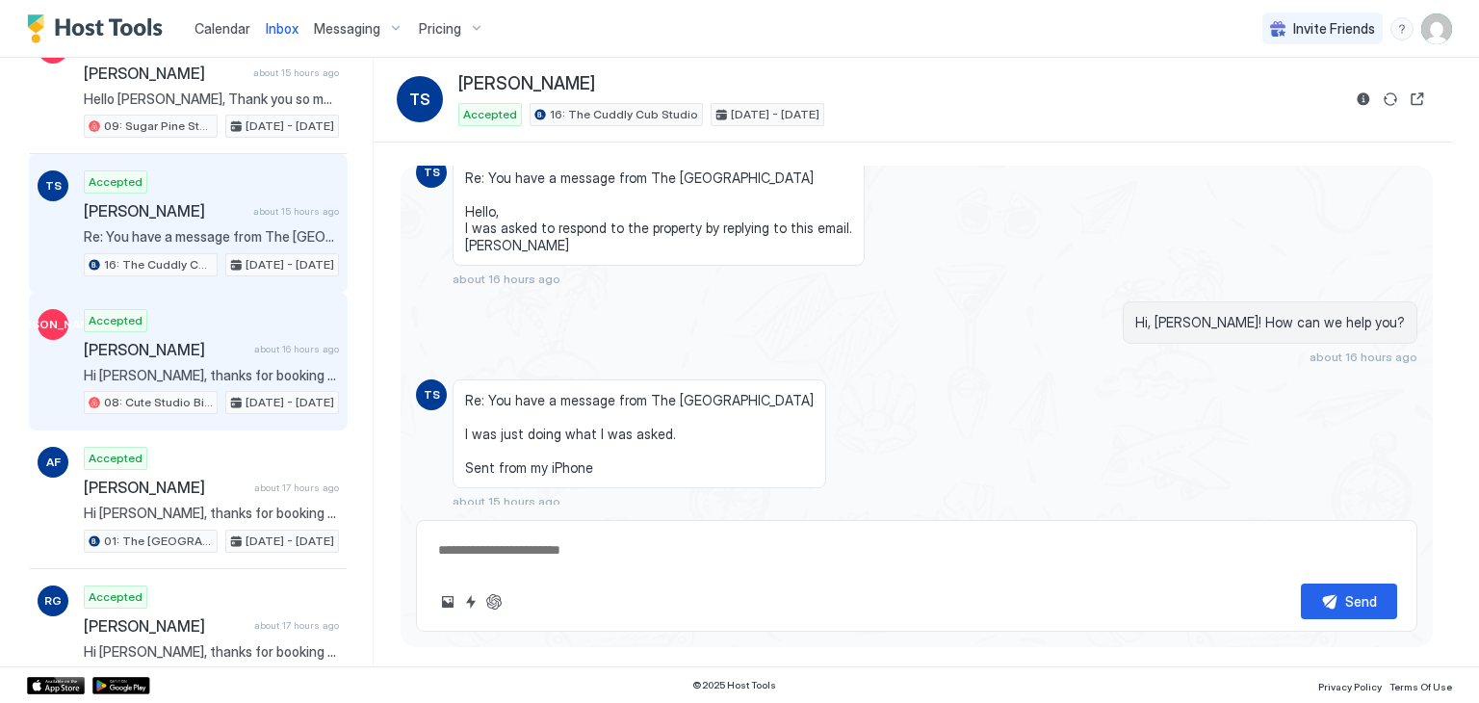
click at [235, 371] on span "Hi [PERSON_NAME], thanks for booking your stay with us! Details of your Booking…" at bounding box center [211, 375] width 255 height 17
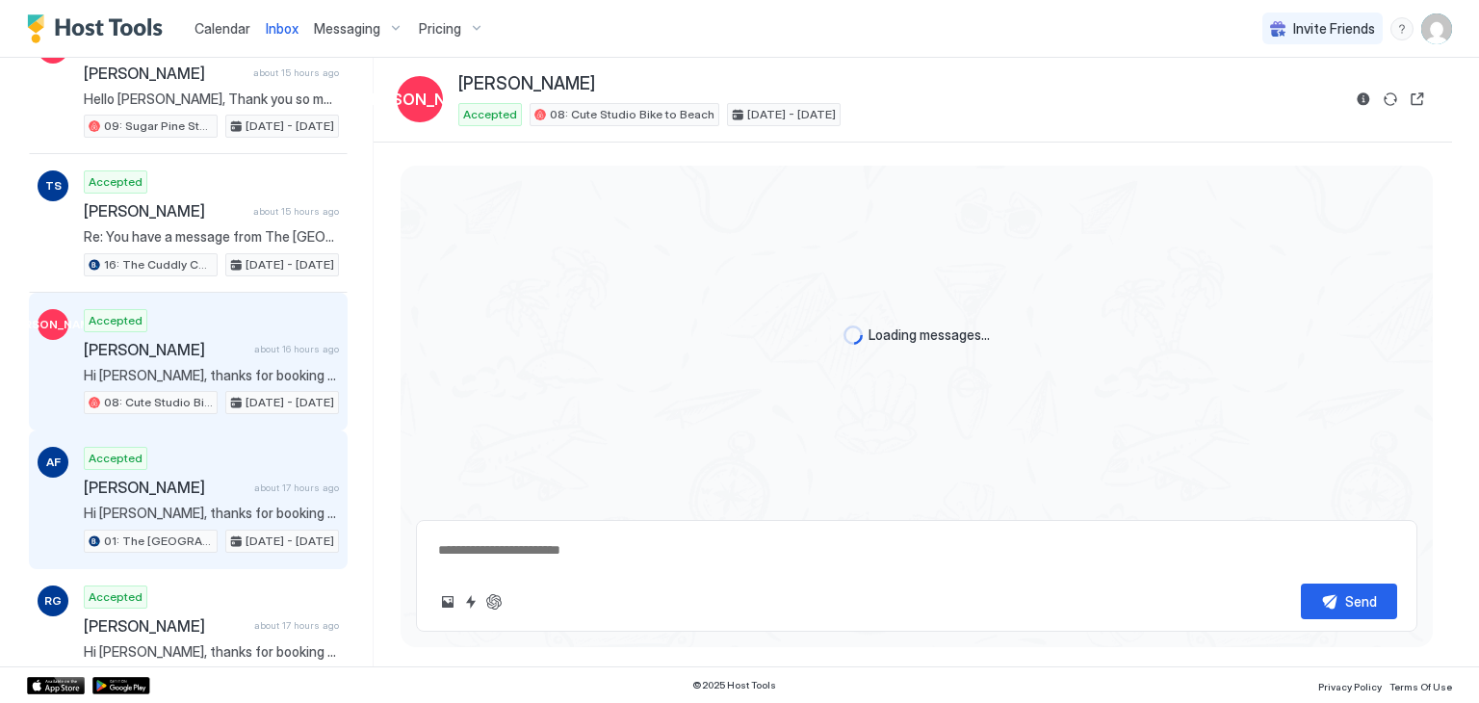
scroll to position [424, 0]
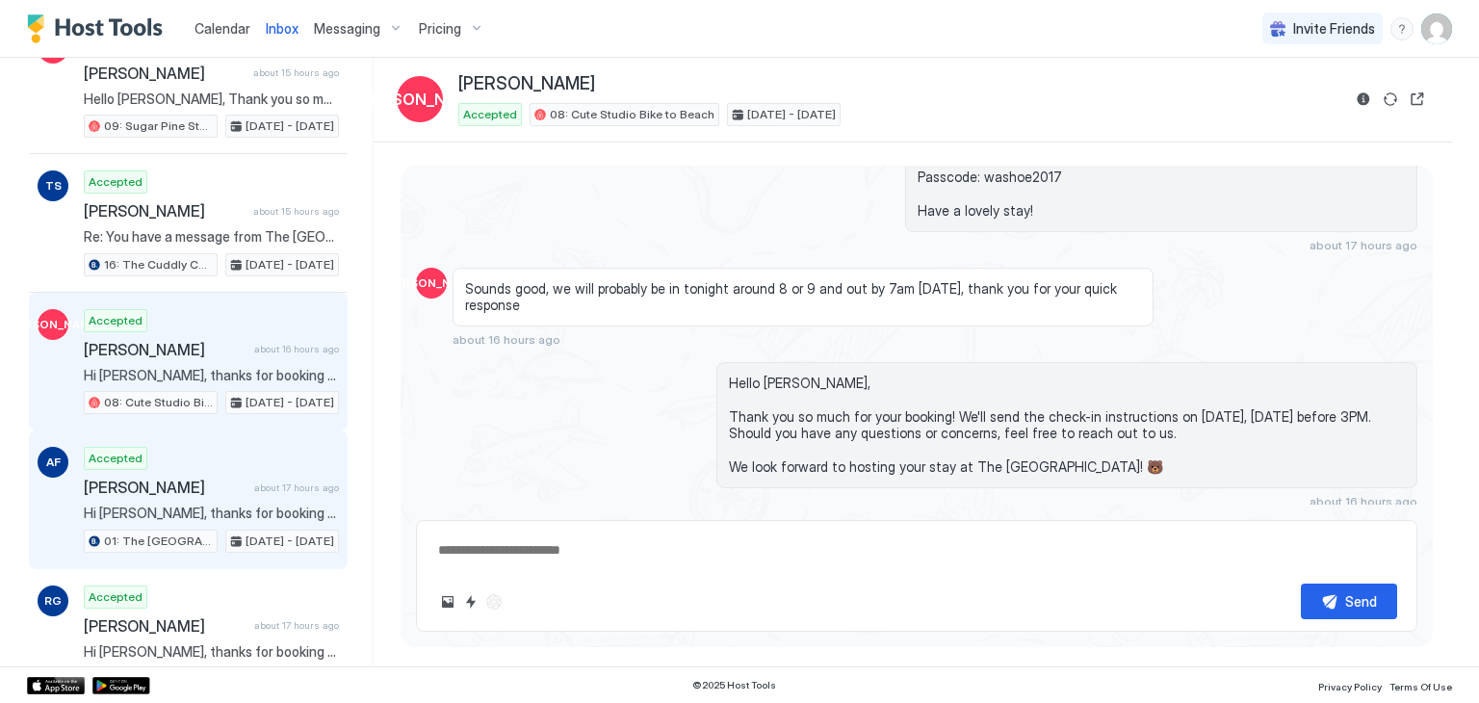
click at [195, 505] on span "Hi [PERSON_NAME], thanks for booking your stay with us! Details of your Booking…" at bounding box center [211, 513] width 255 height 17
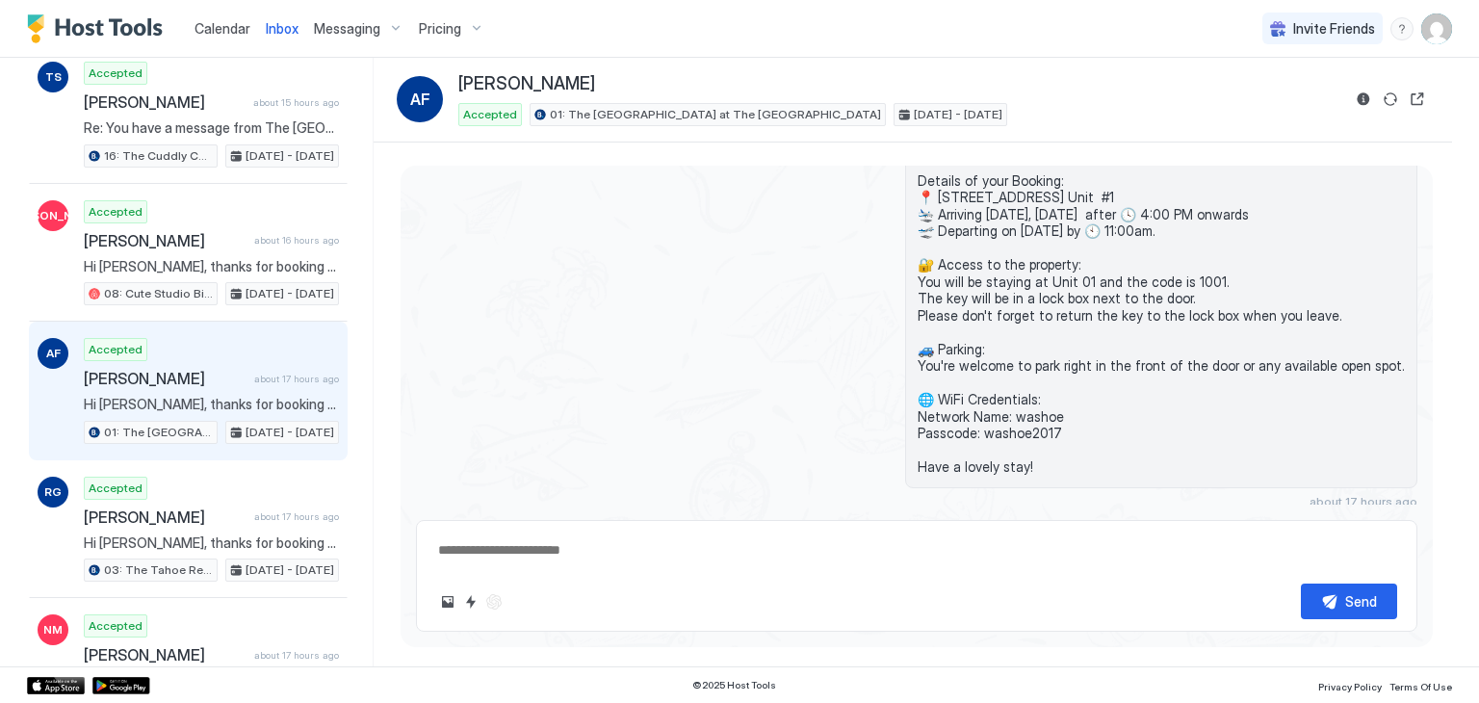
scroll to position [1123, 0]
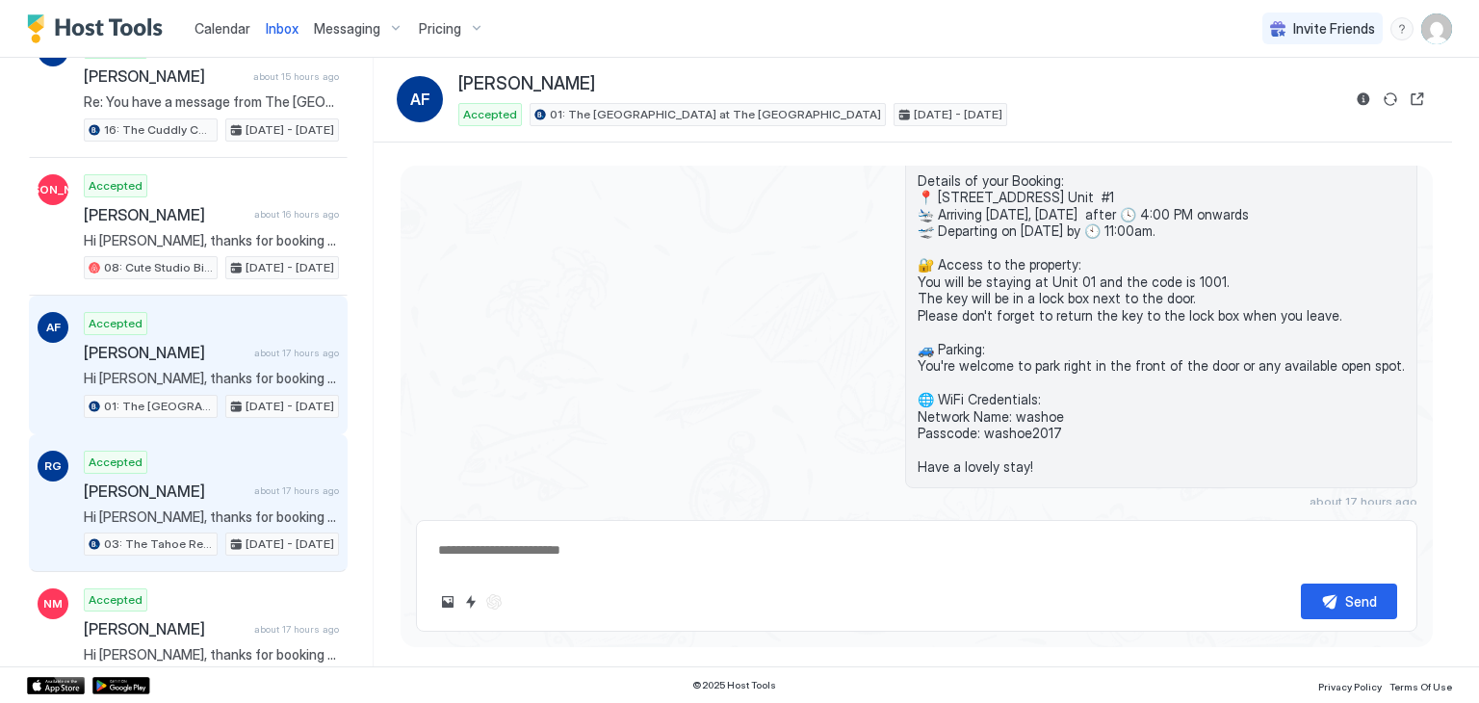
click at [195, 493] on div "Accepted [PERSON_NAME] about 17 hours ago Hi [PERSON_NAME], thanks for booking …" at bounding box center [211, 504] width 255 height 106
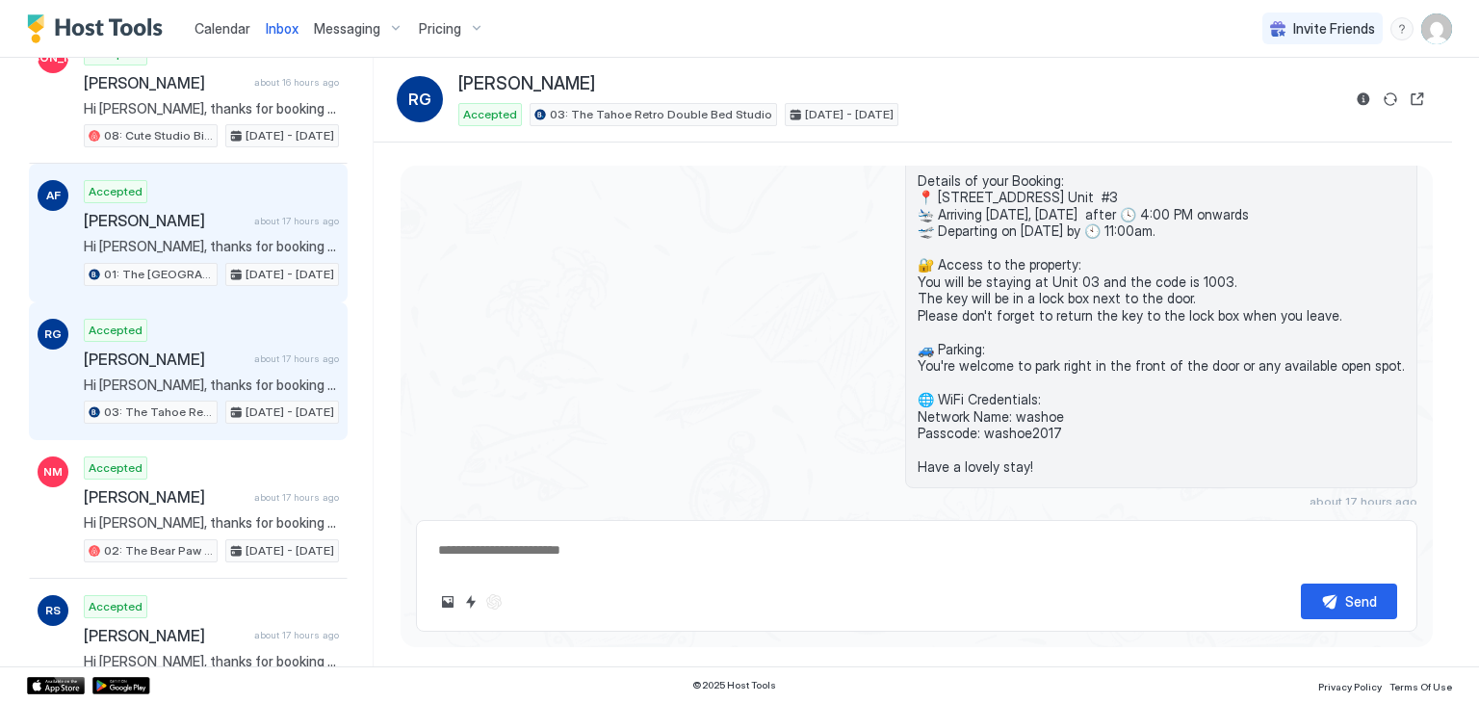
scroll to position [1256, 0]
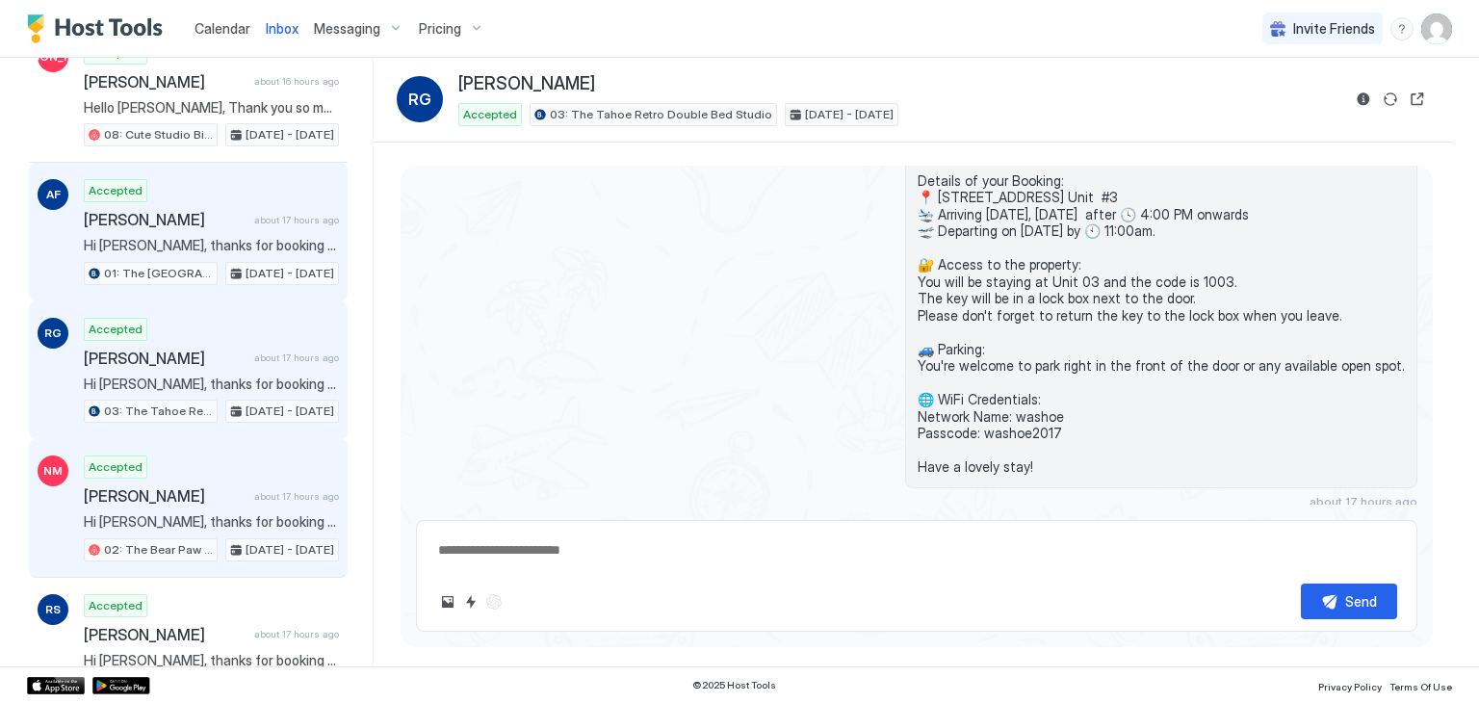
click at [195, 493] on div "Accepted [PERSON_NAME] about 17 hours ago Hi [PERSON_NAME], thanks for booking …" at bounding box center [211, 509] width 255 height 106
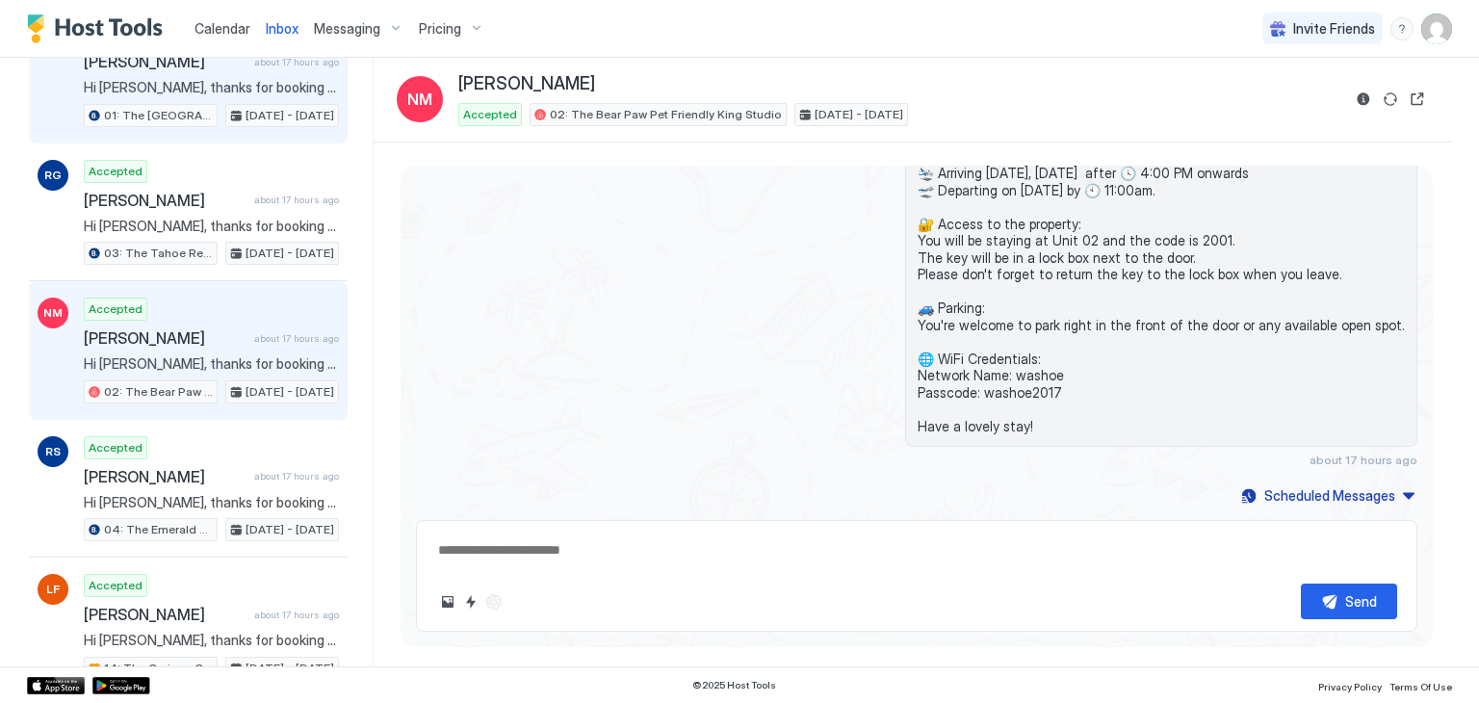
scroll to position [1416, 0]
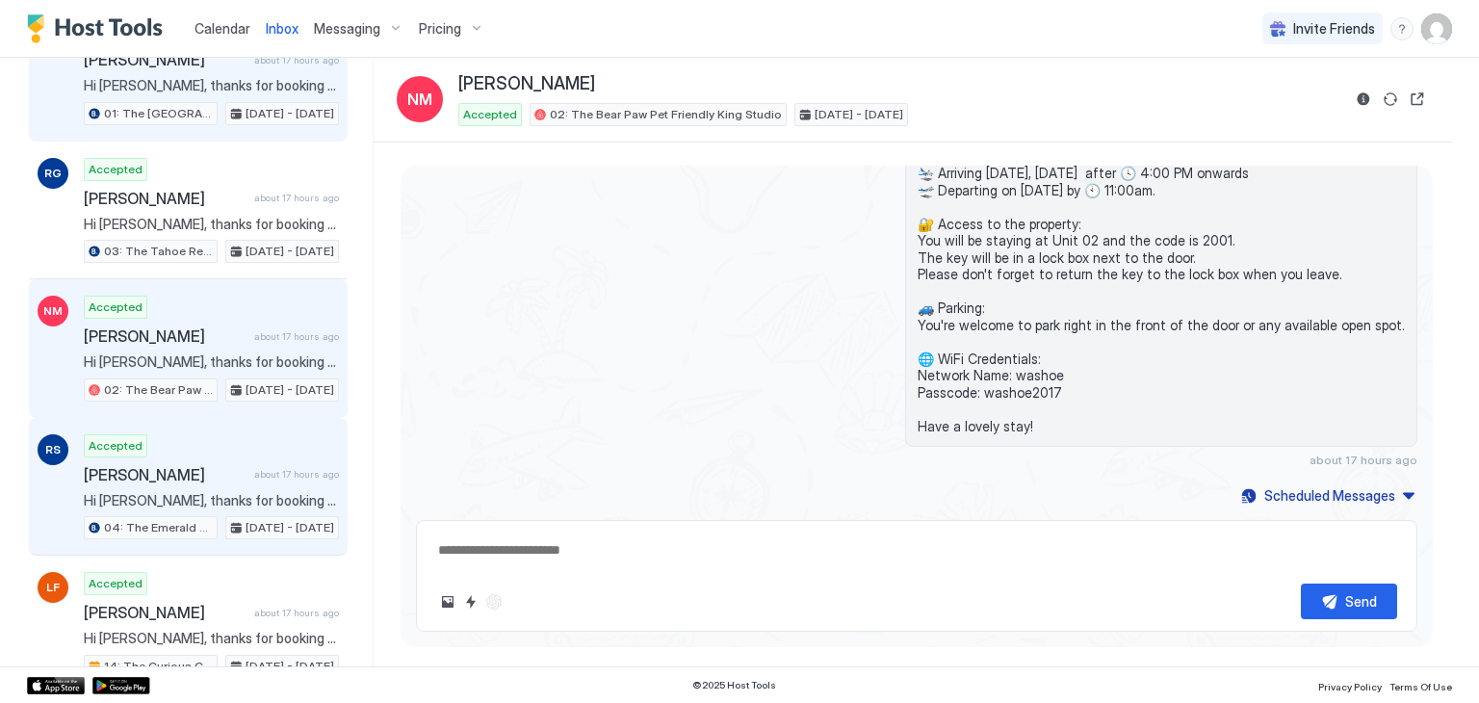
click at [195, 493] on div "Accepted [PERSON_NAME] about 17 hours ago Hi [PERSON_NAME], thanks for booking …" at bounding box center [211, 487] width 255 height 106
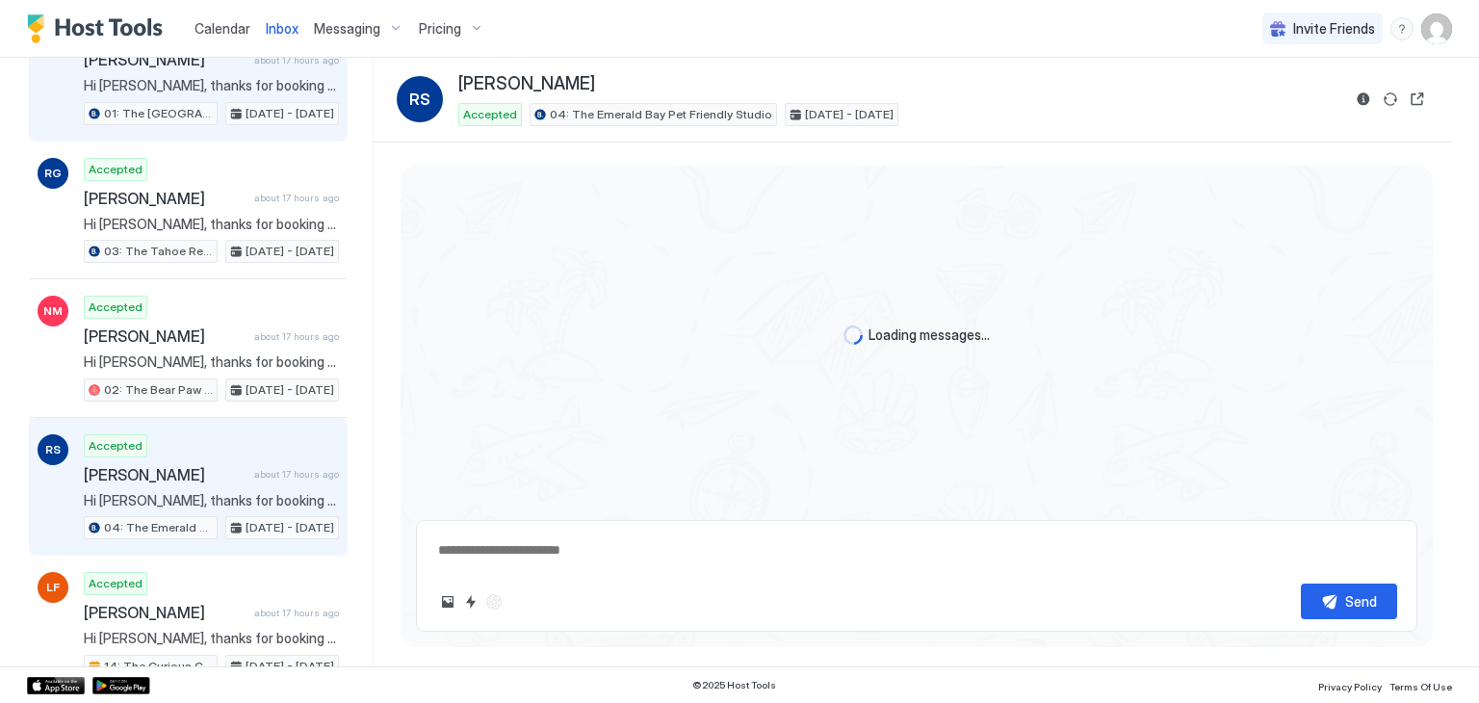
scroll to position [392, 0]
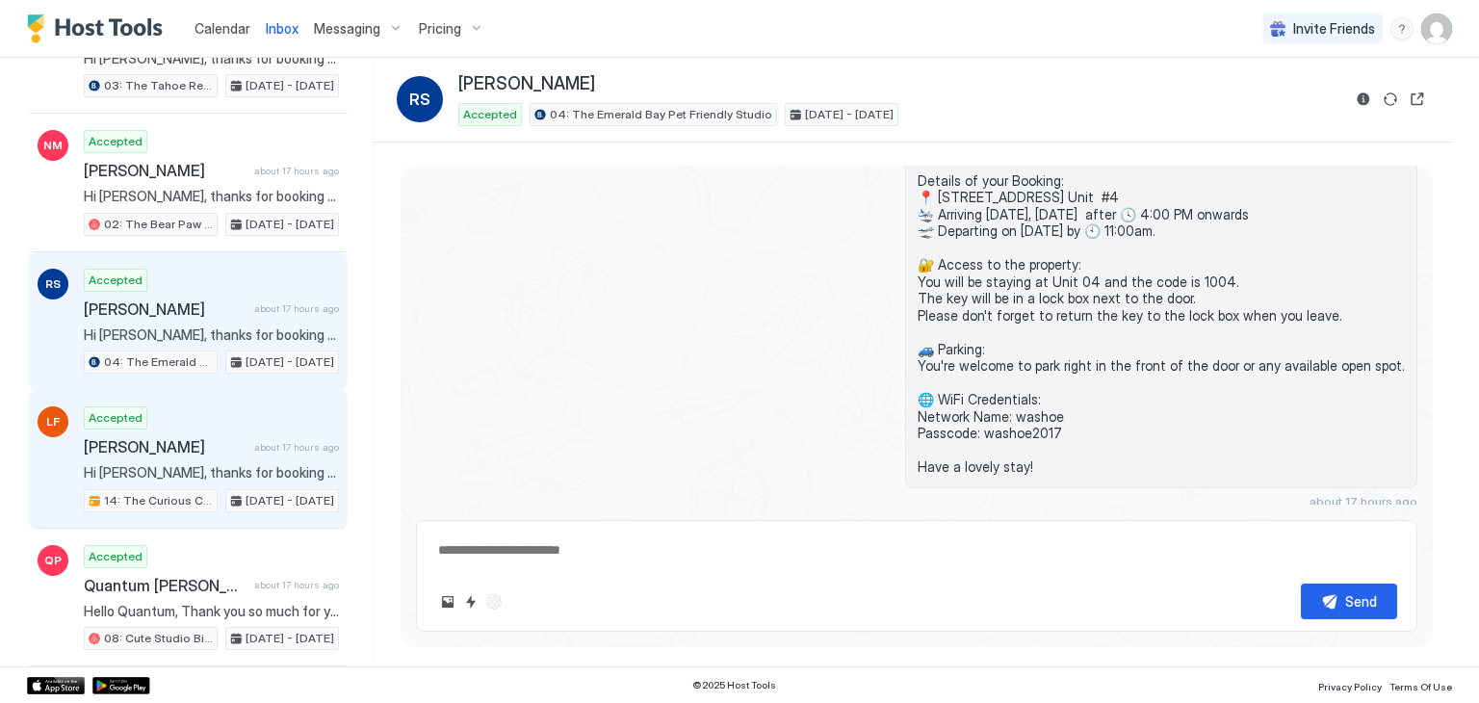
click at [195, 493] on div "14: The Curious Cub Pet Friendly Studio" at bounding box center [151, 500] width 134 height 23
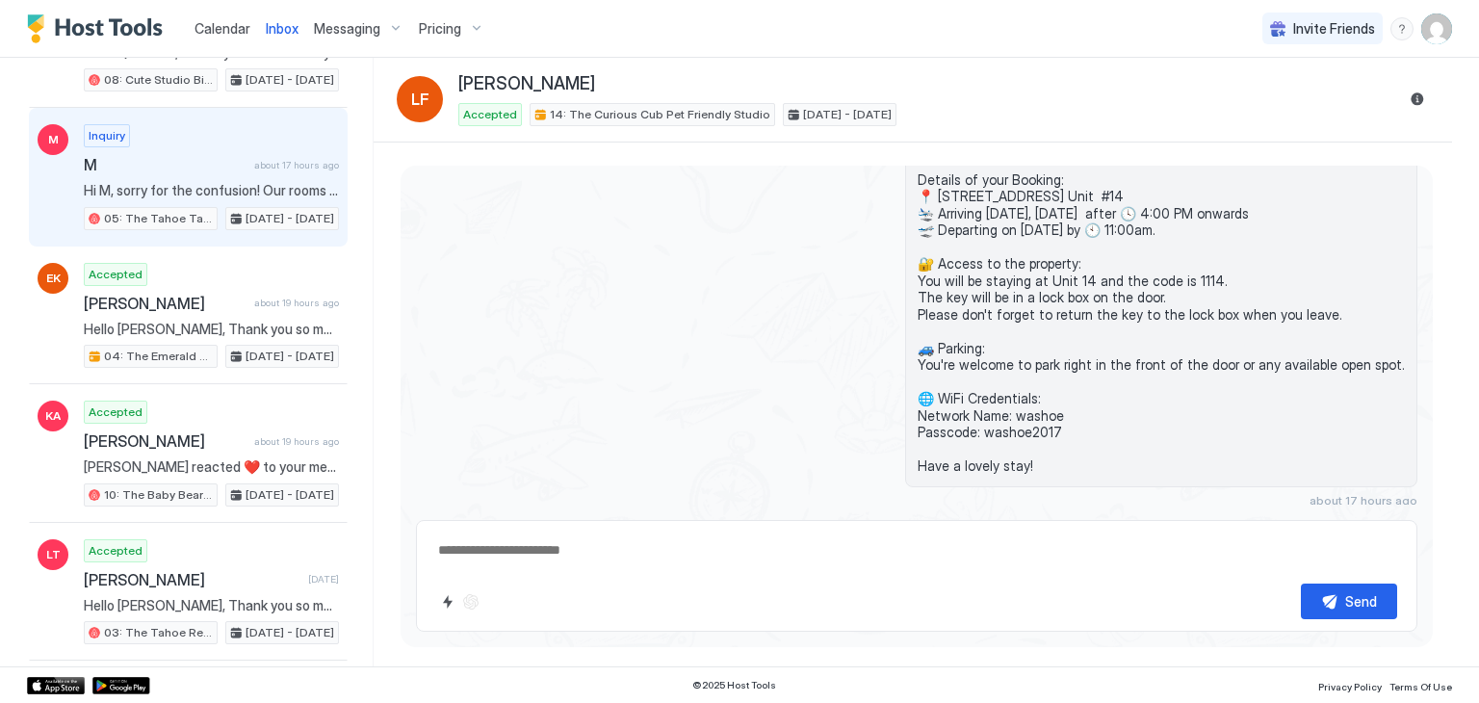
click at [248, 158] on div "Inquiry M about 17 hours ago Hi M, sorry for the confusion! Our rooms don't hav…" at bounding box center [211, 177] width 255 height 106
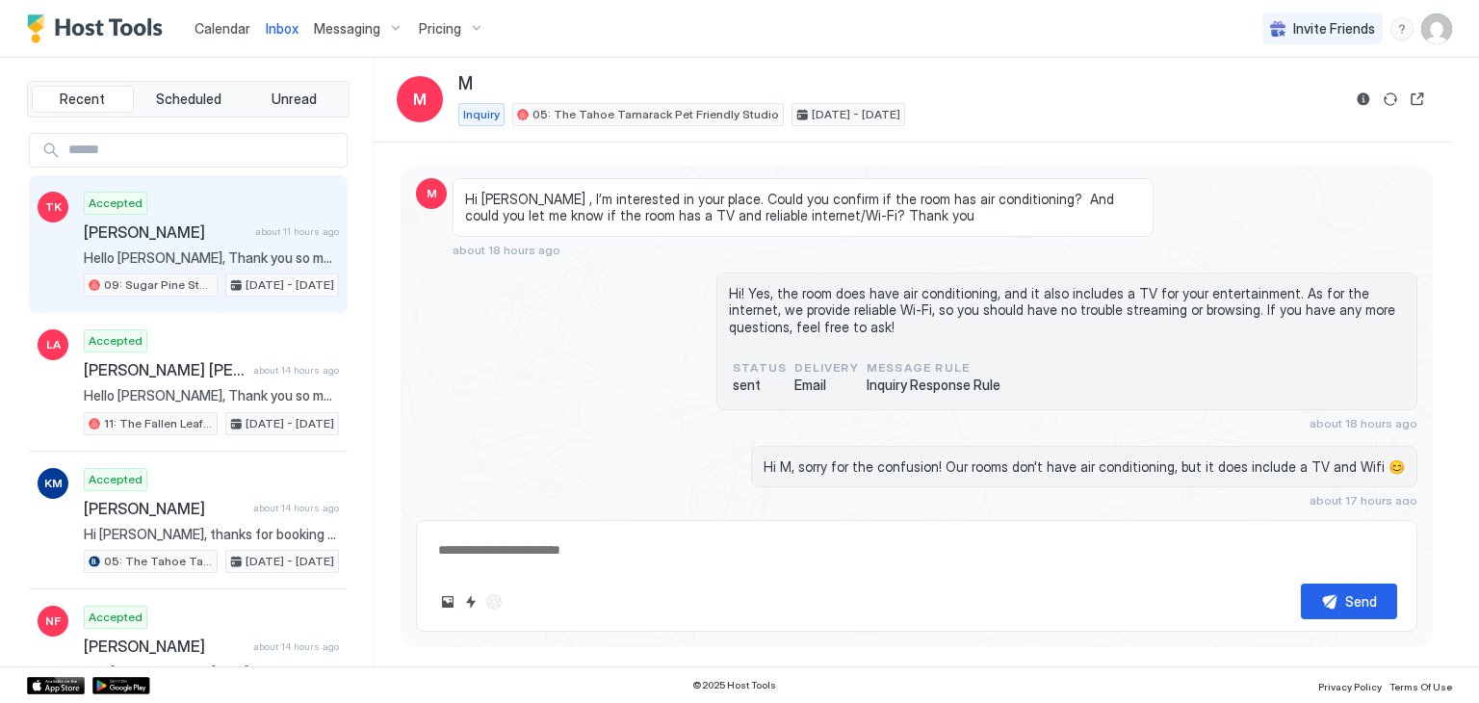
click at [152, 220] on div "Accepted [PERSON_NAME] about 11 hours ago Hello [PERSON_NAME], Thank you so muc…" at bounding box center [211, 245] width 255 height 106
